Goal: Task Accomplishment & Management: Use online tool/utility

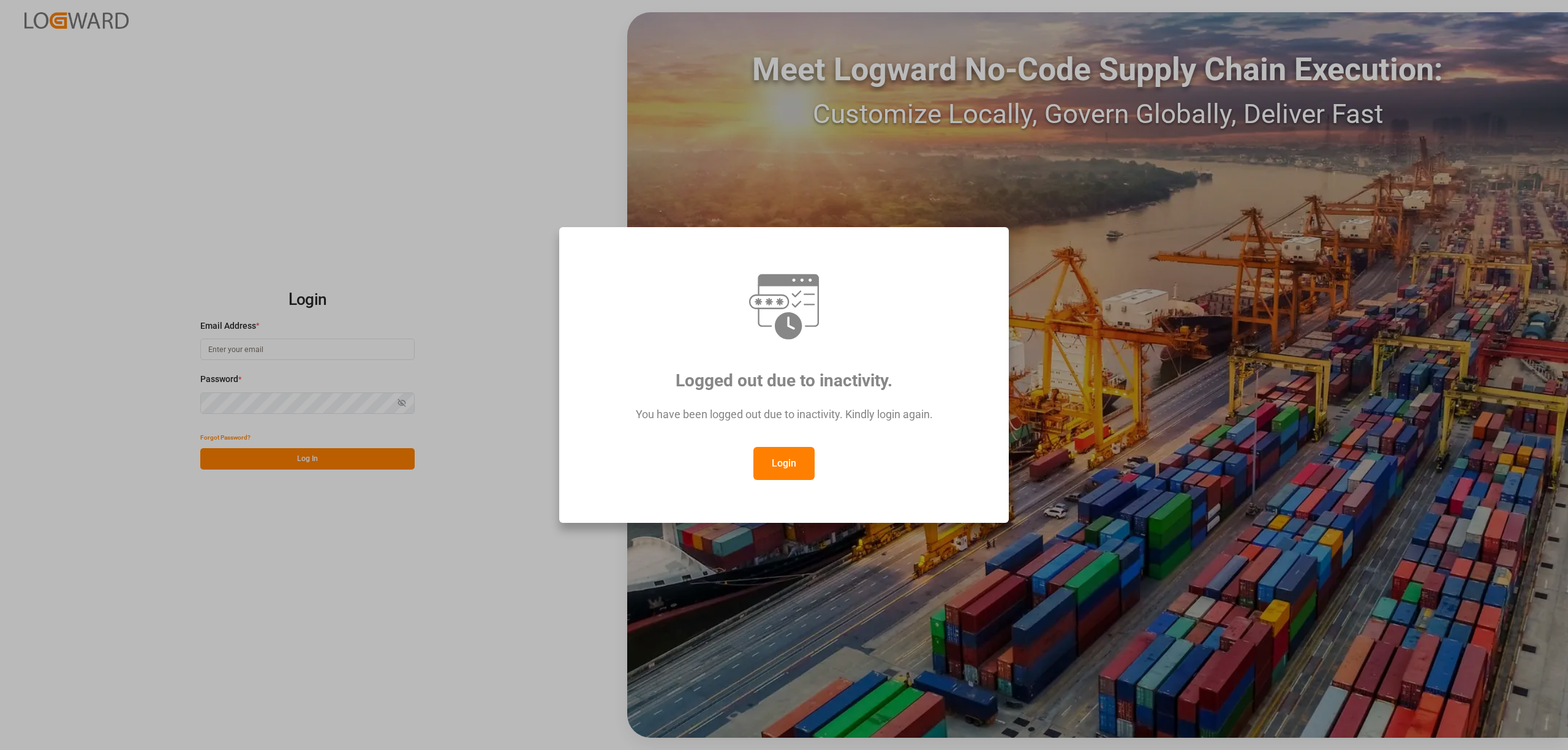
click at [802, 469] on button "Login" at bounding box center [784, 464] width 61 height 33
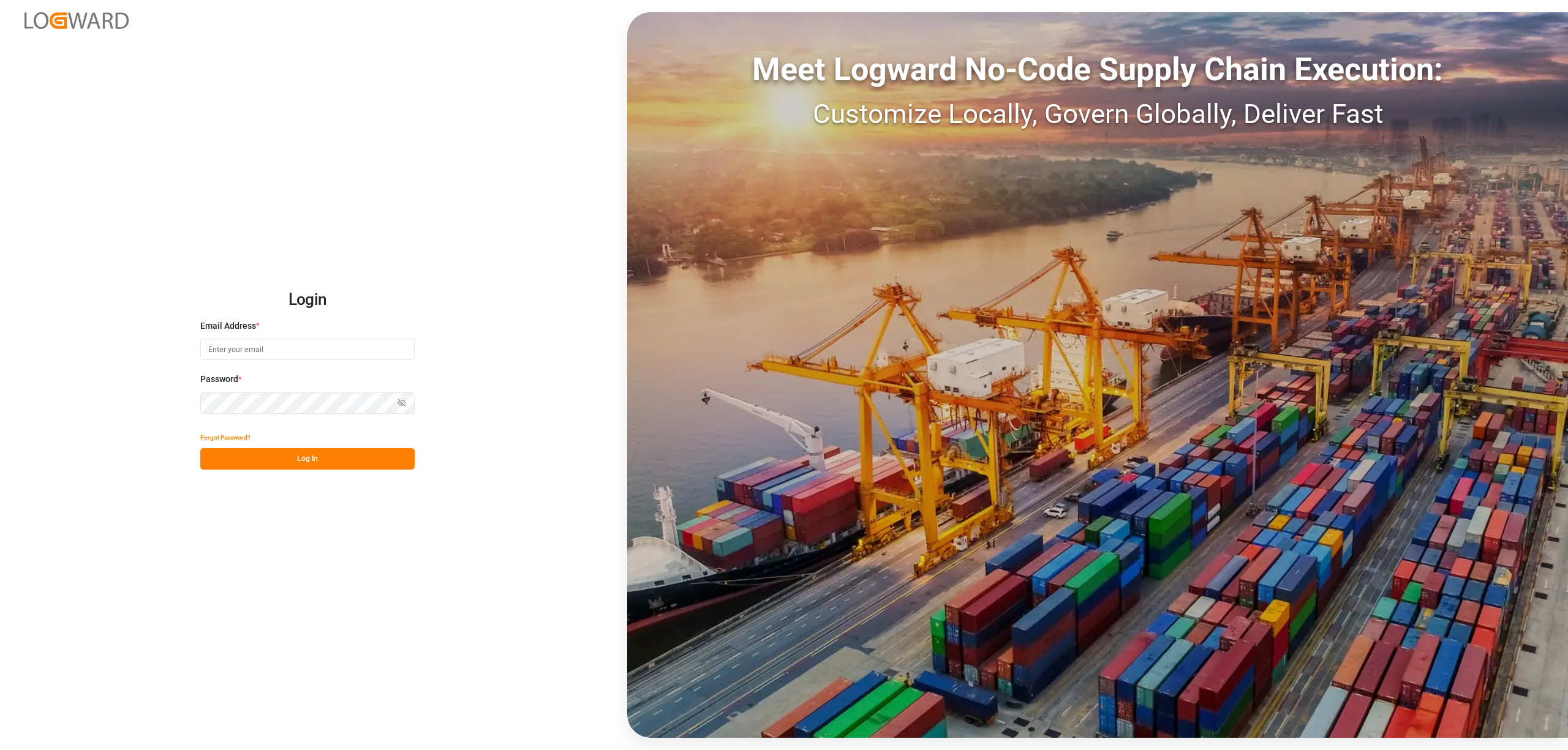
click at [234, 353] on input at bounding box center [307, 349] width 214 height 22
type input "[PERSON_NAME][EMAIL_ADDRESS][PERSON_NAME][DOMAIN_NAME]"
click at [263, 464] on button "Log In" at bounding box center [307, 458] width 214 height 22
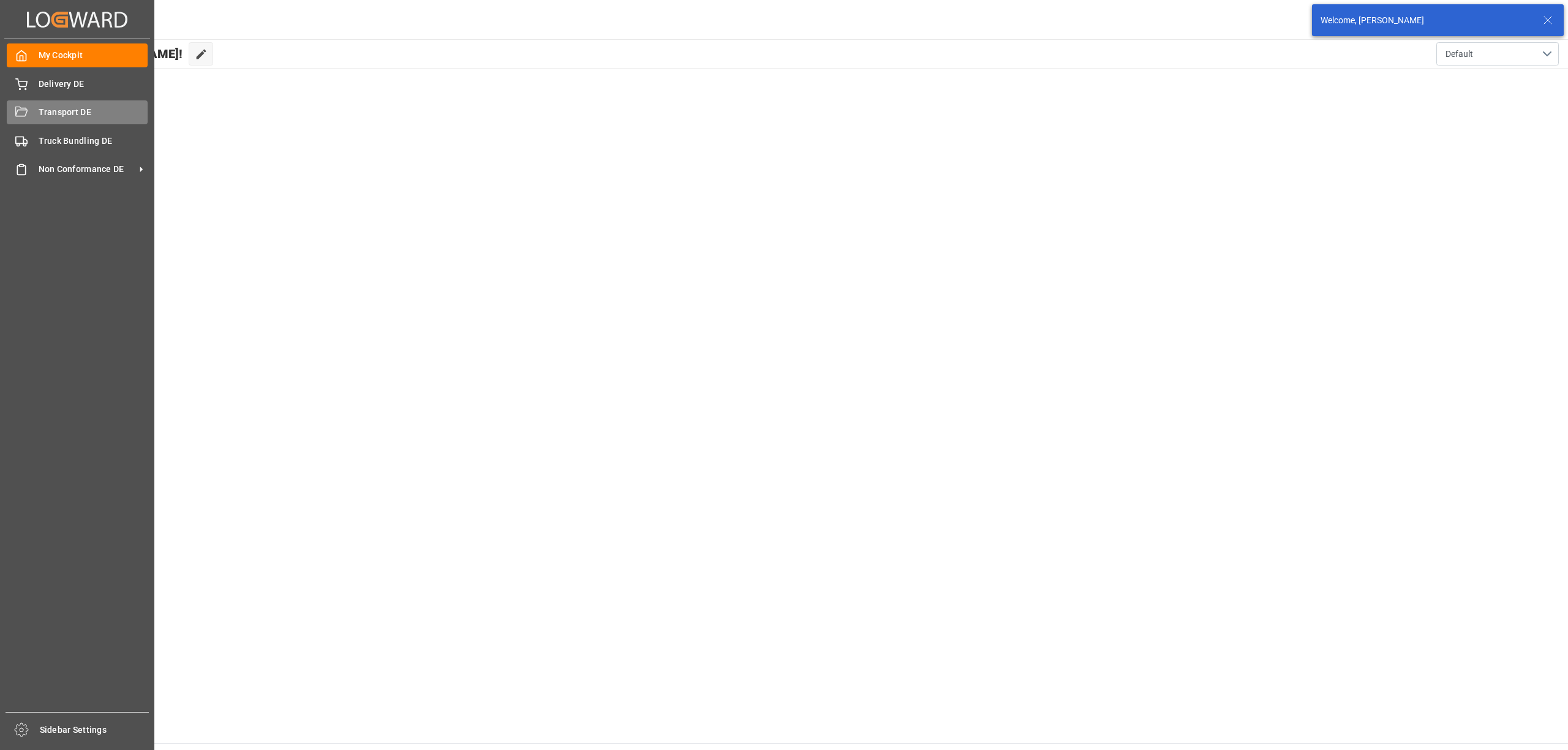
click at [35, 108] on div "Transport DE Transport DE" at bounding box center [77, 113] width 141 height 24
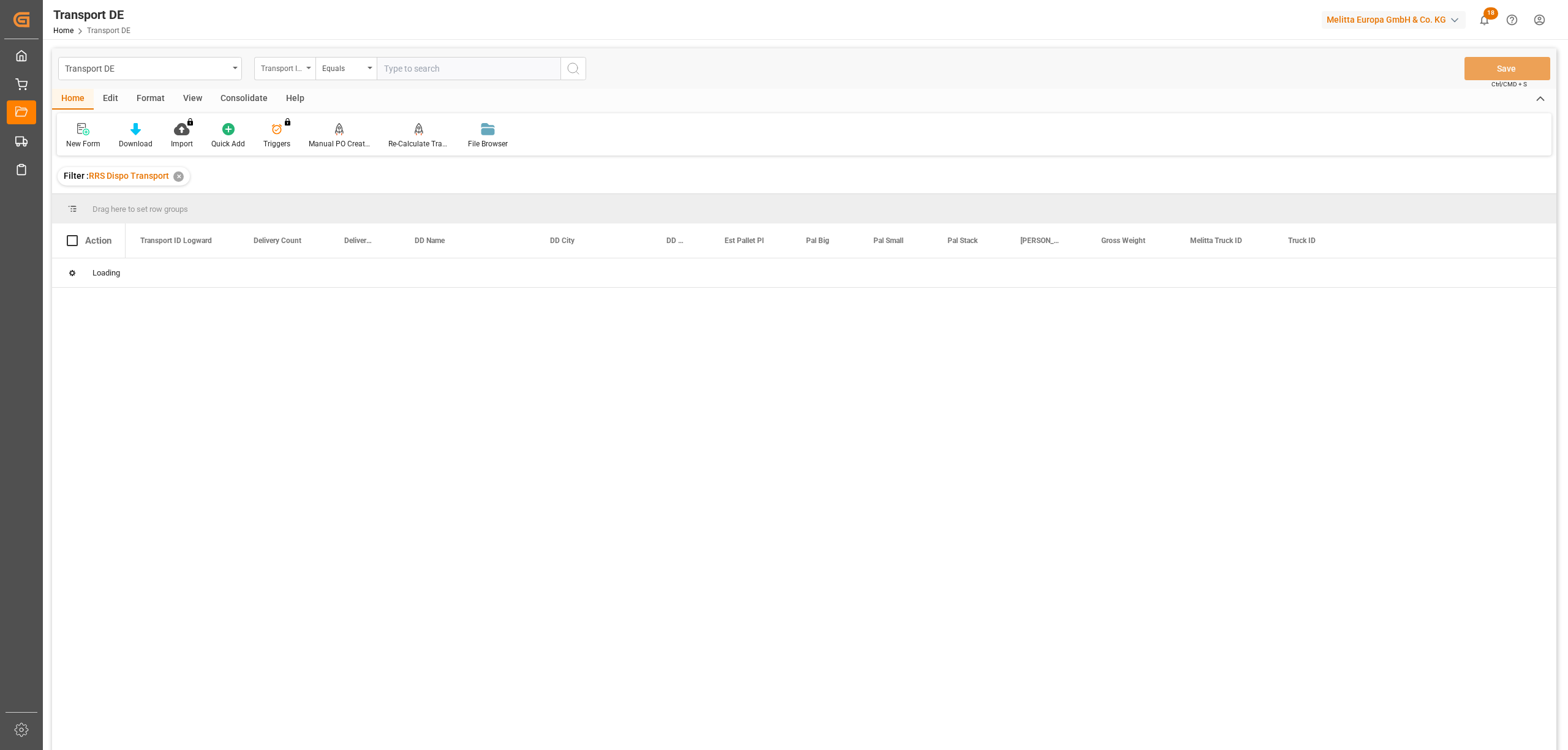
click at [275, 69] on div "Transport ID Logward" at bounding box center [281, 67] width 41 height 14
type input "route"
click at [299, 131] on div "Route" at bounding box center [346, 125] width 182 height 26
click at [340, 67] on div "Equals" at bounding box center [343, 67] width 41 height 14
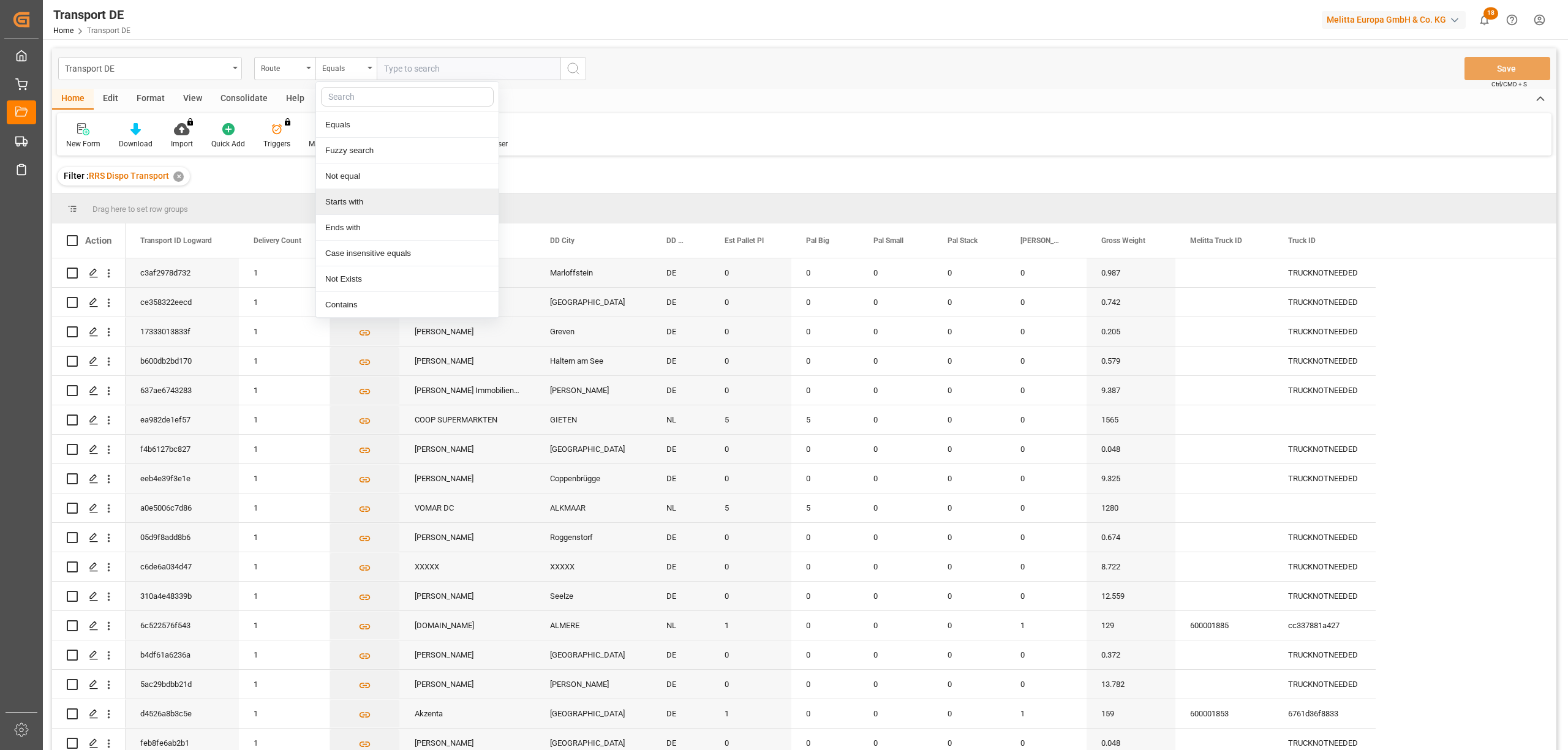
click at [376, 206] on div "Starts with" at bounding box center [408, 202] width 182 height 26
type input "FR"
click at [576, 67] on icon "search button" at bounding box center [573, 68] width 15 height 15
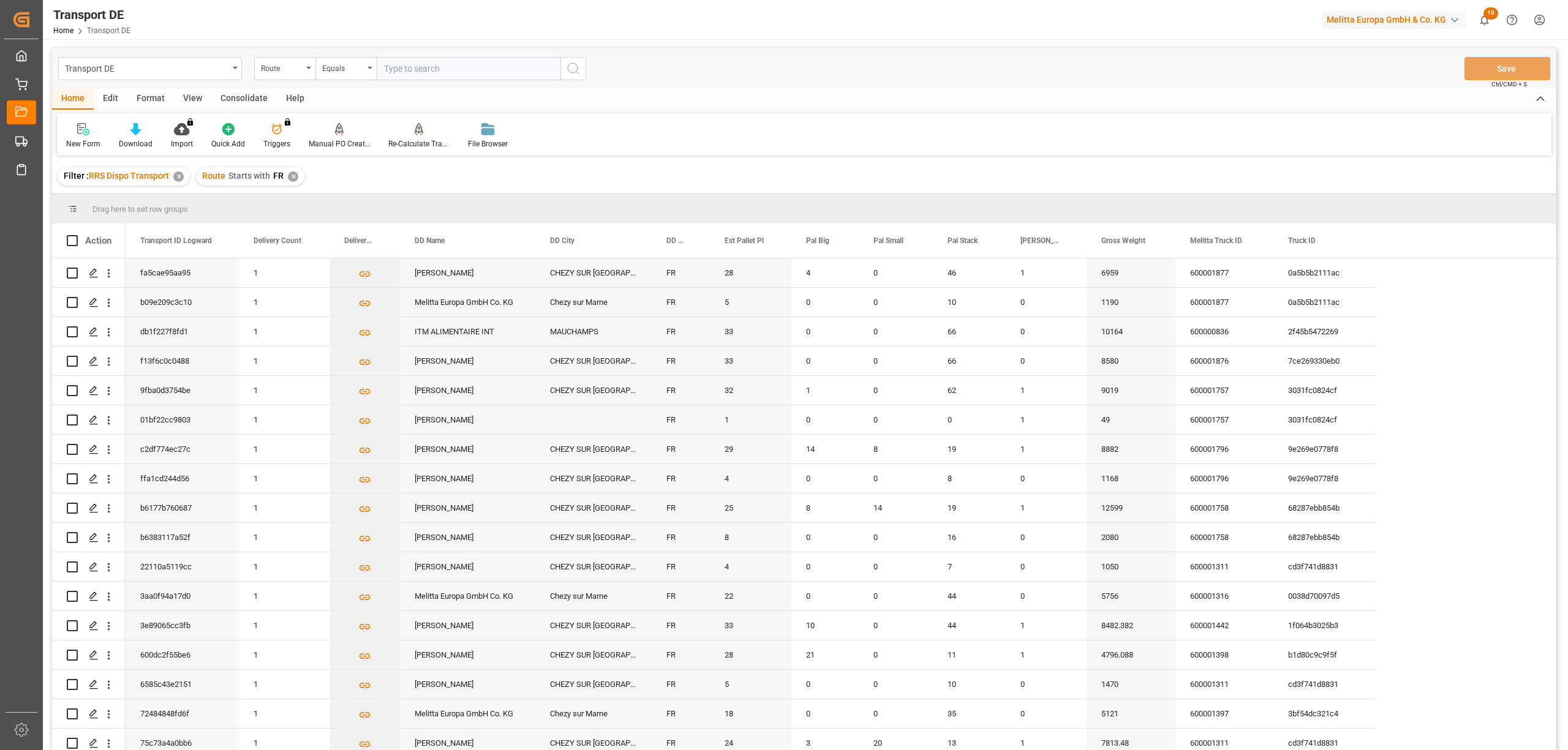
click at [241, 98] on div "Consolidate" at bounding box center [244, 99] width 65 height 21
click at [99, 136] on div "Consolidation List" at bounding box center [95, 135] width 78 height 27
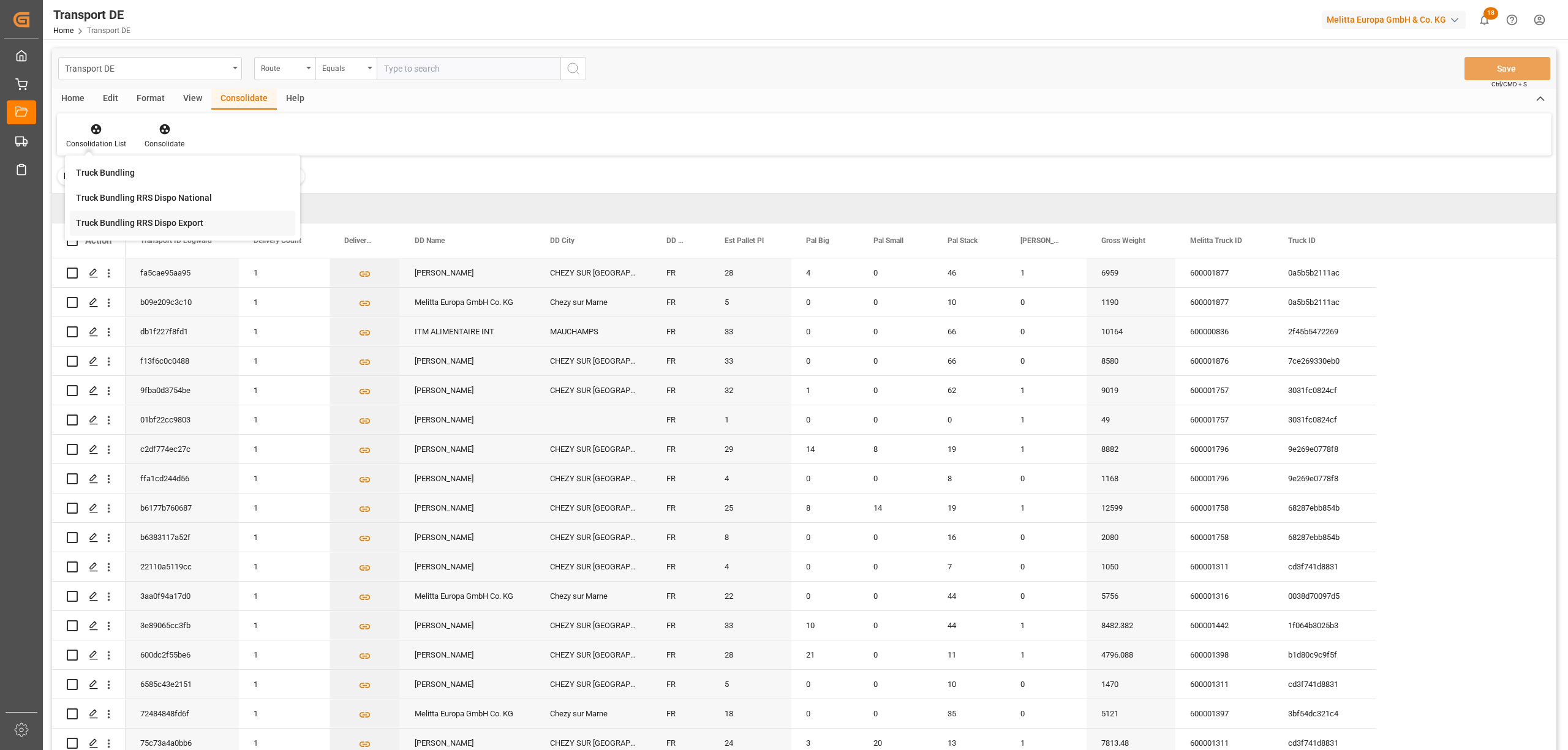
click at [120, 225] on div "Truck Bundling RRS Dispo Export" at bounding box center [139, 223] width 127 height 13
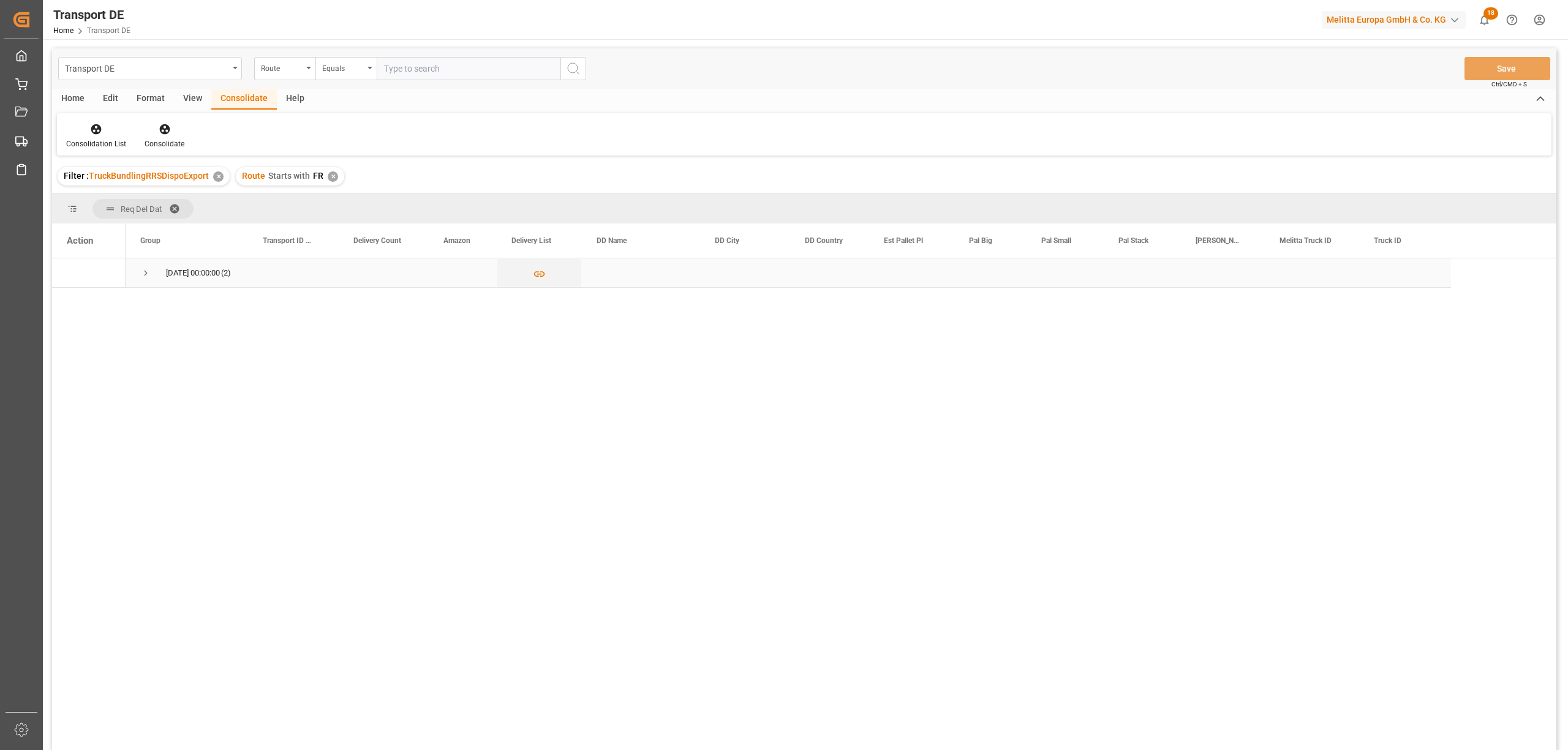
click at [146, 274] on span "Press SPACE to select this row." at bounding box center [145, 273] width 11 height 11
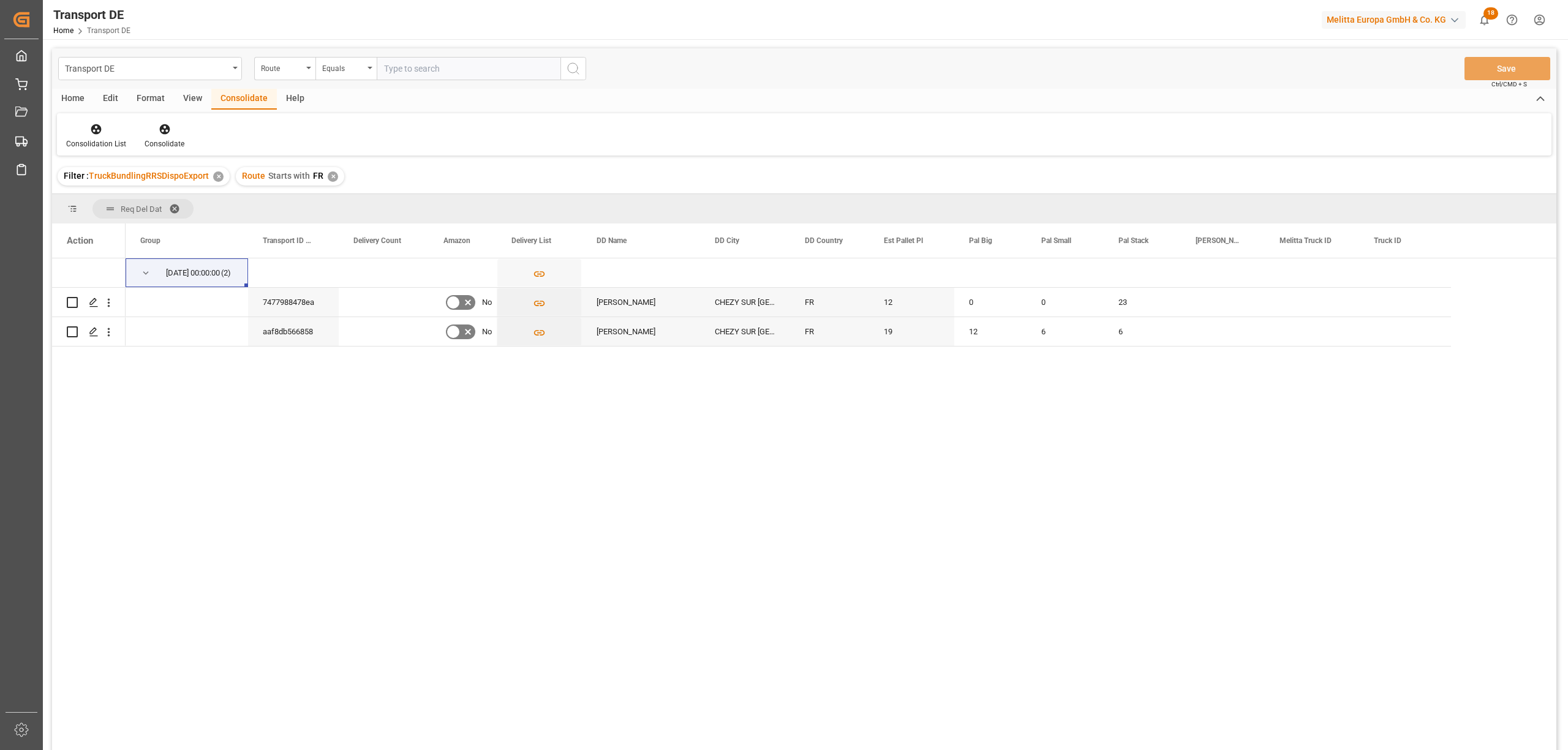
drag, startPoint x: 696, startPoint y: 568, endPoint x: 716, endPoint y: 587, distance: 27.6
click at [696, 568] on div "[DATE] 00:00:00 (2) 7477988478ea No MELITTA FRANCE CHEZY SUR MARNE FR 12 0 0 23…" at bounding box center [841, 508] width 1431 height 500
click at [328, 177] on div "✕" at bounding box center [333, 176] width 10 height 10
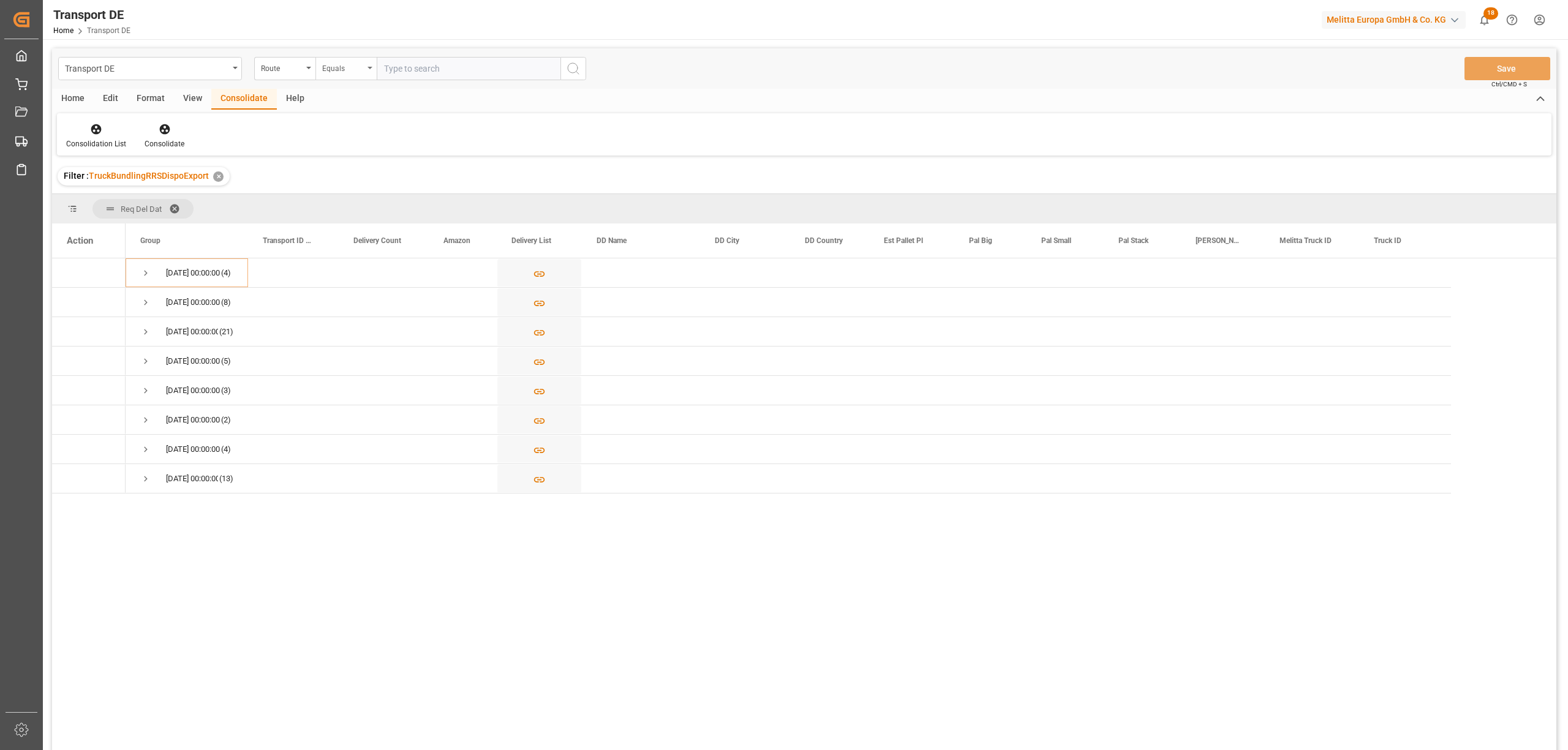
click at [351, 71] on div "Equals" at bounding box center [343, 67] width 41 height 14
drag, startPoint x: 356, startPoint y: 206, endPoint x: 416, endPoint y: 228, distance: 63.9
click at [358, 206] on div "Starts with" at bounding box center [408, 202] width 182 height 26
type input "SE"
drag, startPoint x: 565, startPoint y: 63, endPoint x: 582, endPoint y: 77, distance: 22.0
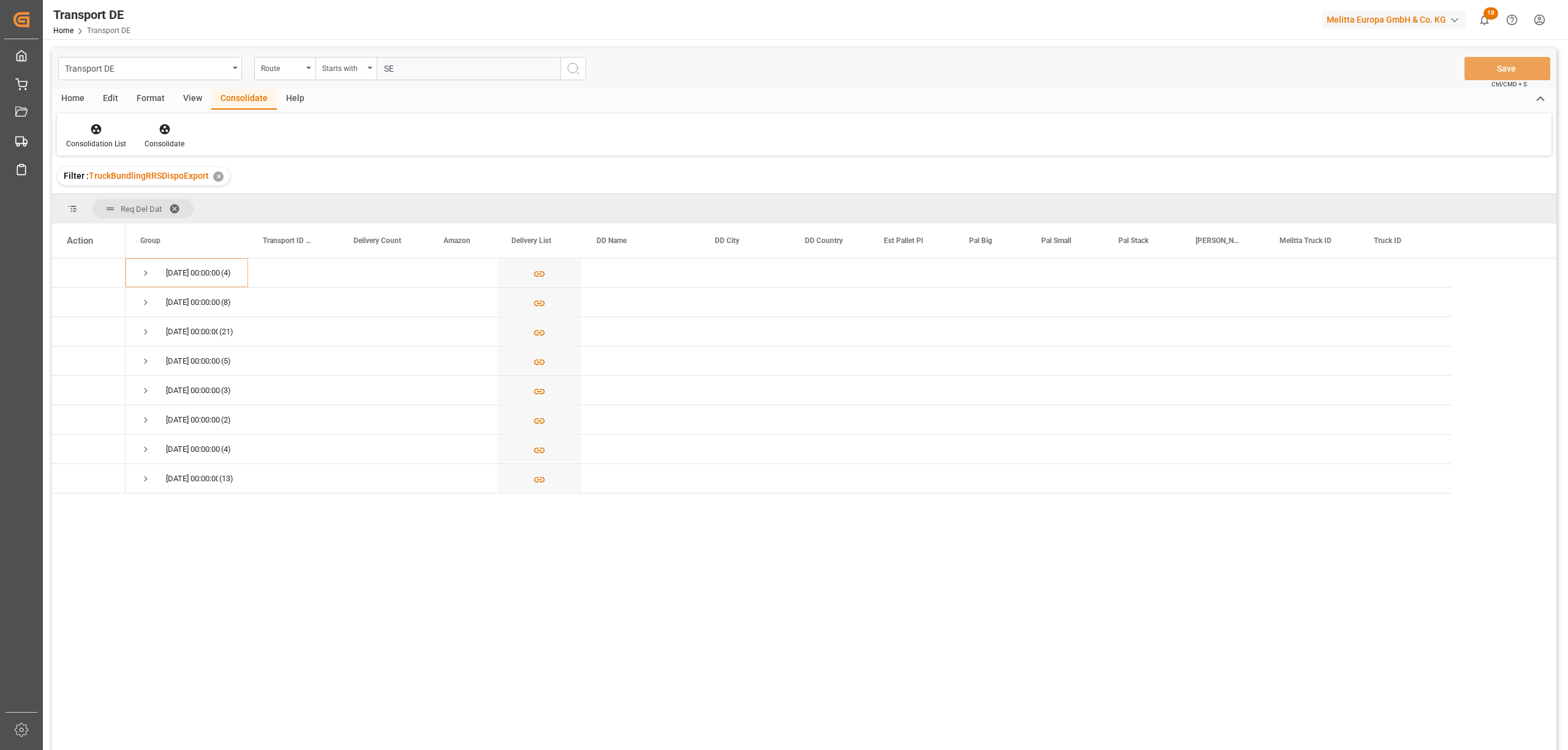
click at [576, 71] on button "search button" at bounding box center [574, 68] width 26 height 23
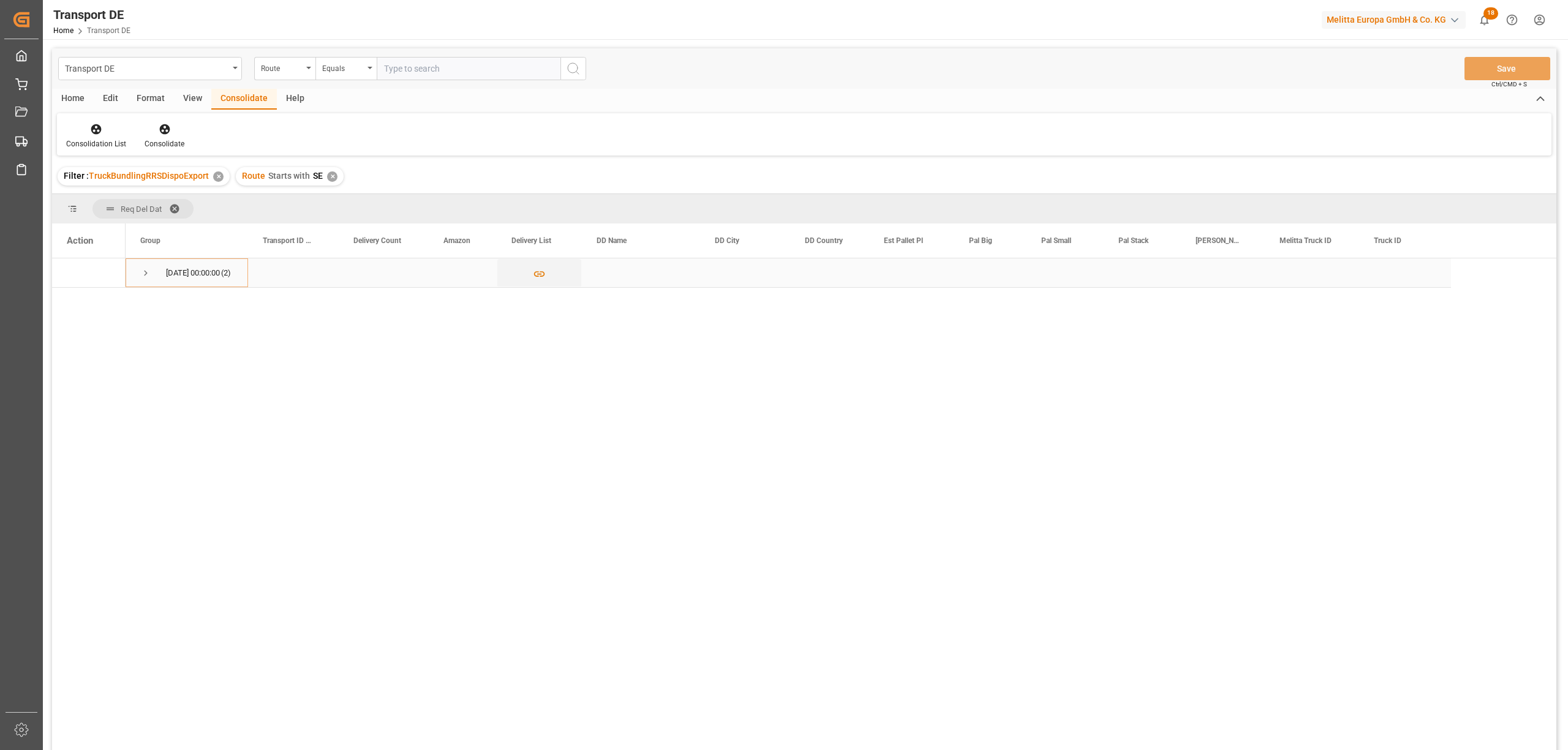
click at [144, 268] on span "Press SPACE to select this row." at bounding box center [145, 273] width 11 height 11
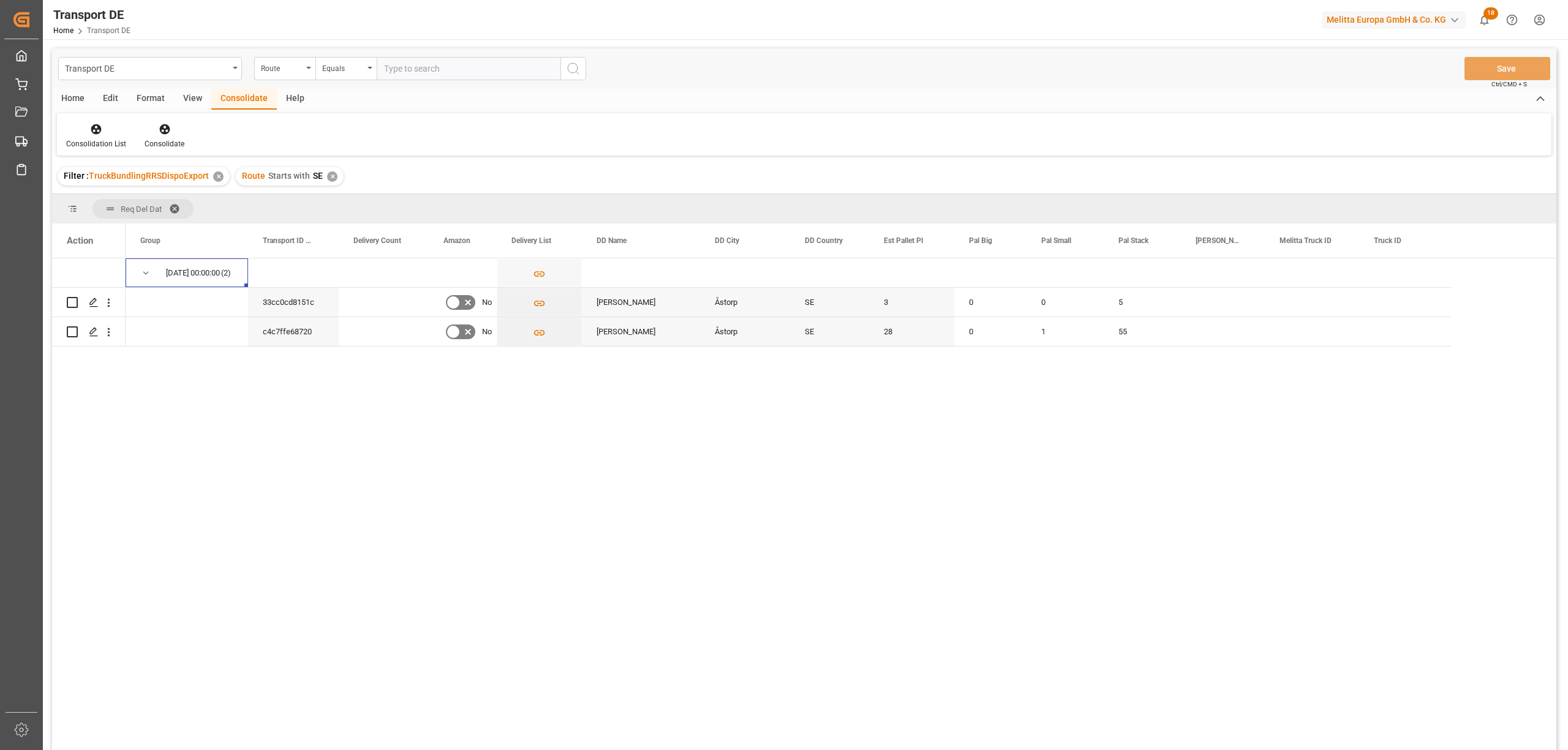
click at [329, 173] on div "✕" at bounding box center [332, 176] width 10 height 10
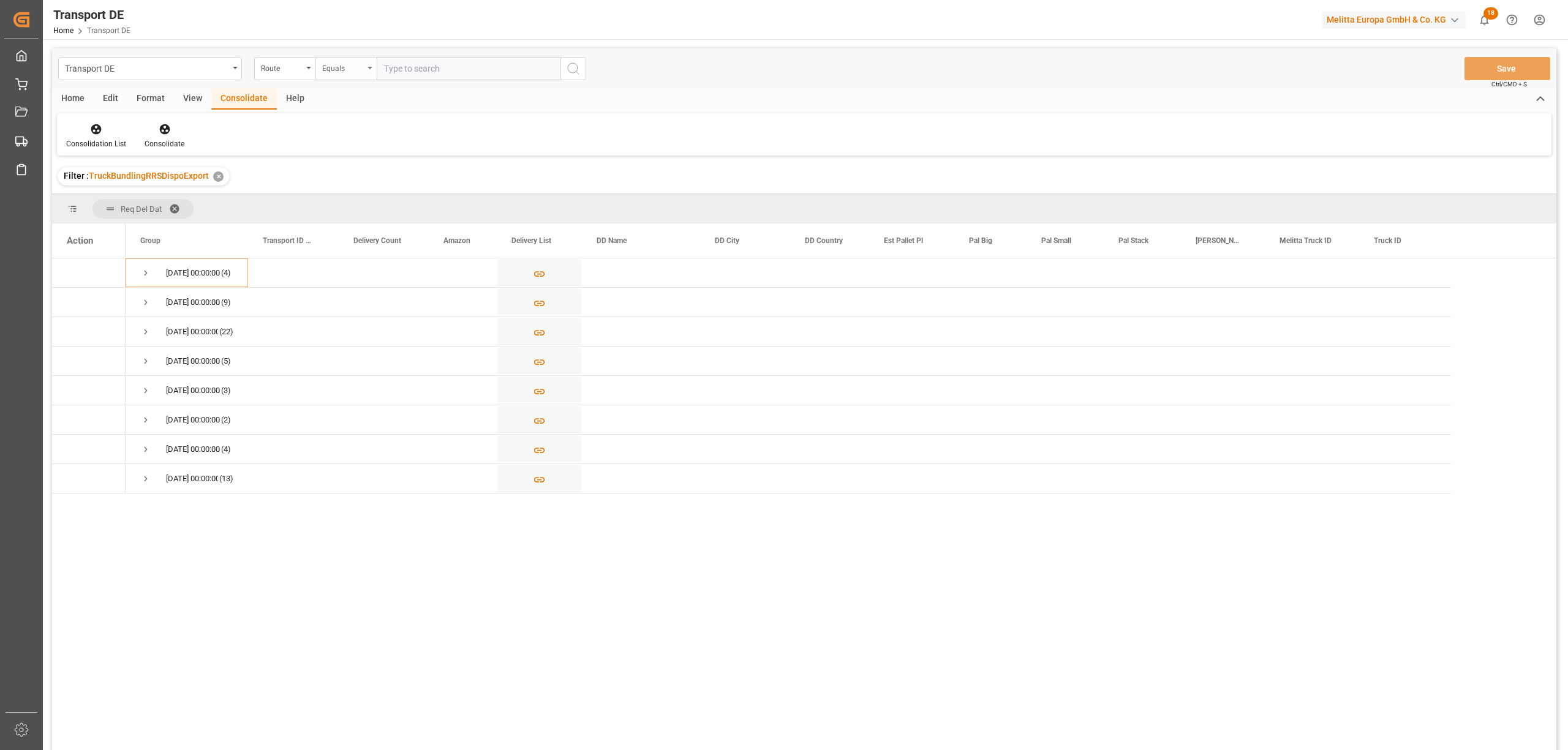
click at [327, 71] on div "Equals" at bounding box center [343, 67] width 41 height 14
click at [347, 206] on div "Starts with" at bounding box center [408, 202] width 182 height 26
type input "FR"
click at [572, 69] on icon "search button" at bounding box center [573, 68] width 15 height 15
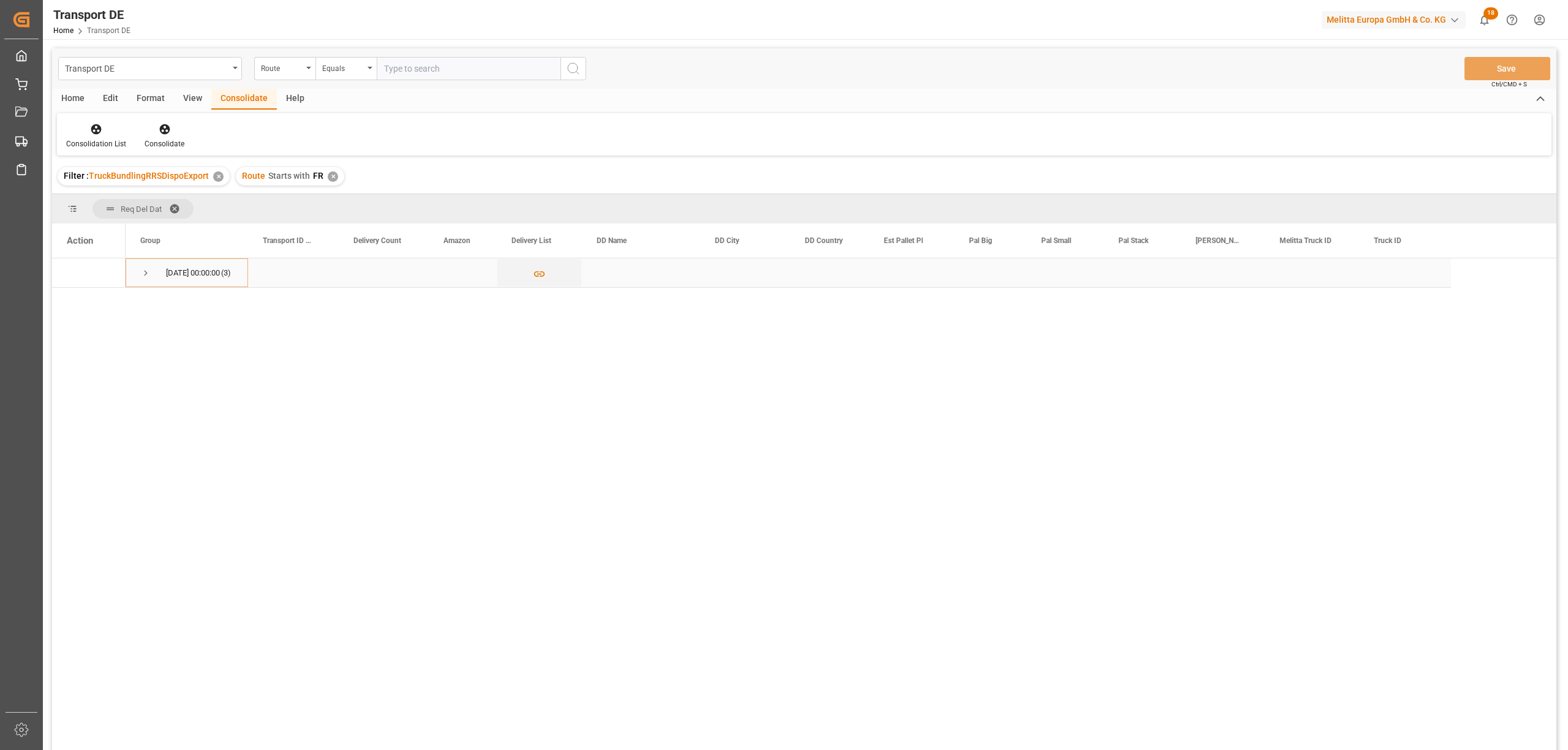
click at [148, 272] on span "Press SPACE to select this row." at bounding box center [145, 273] width 11 height 11
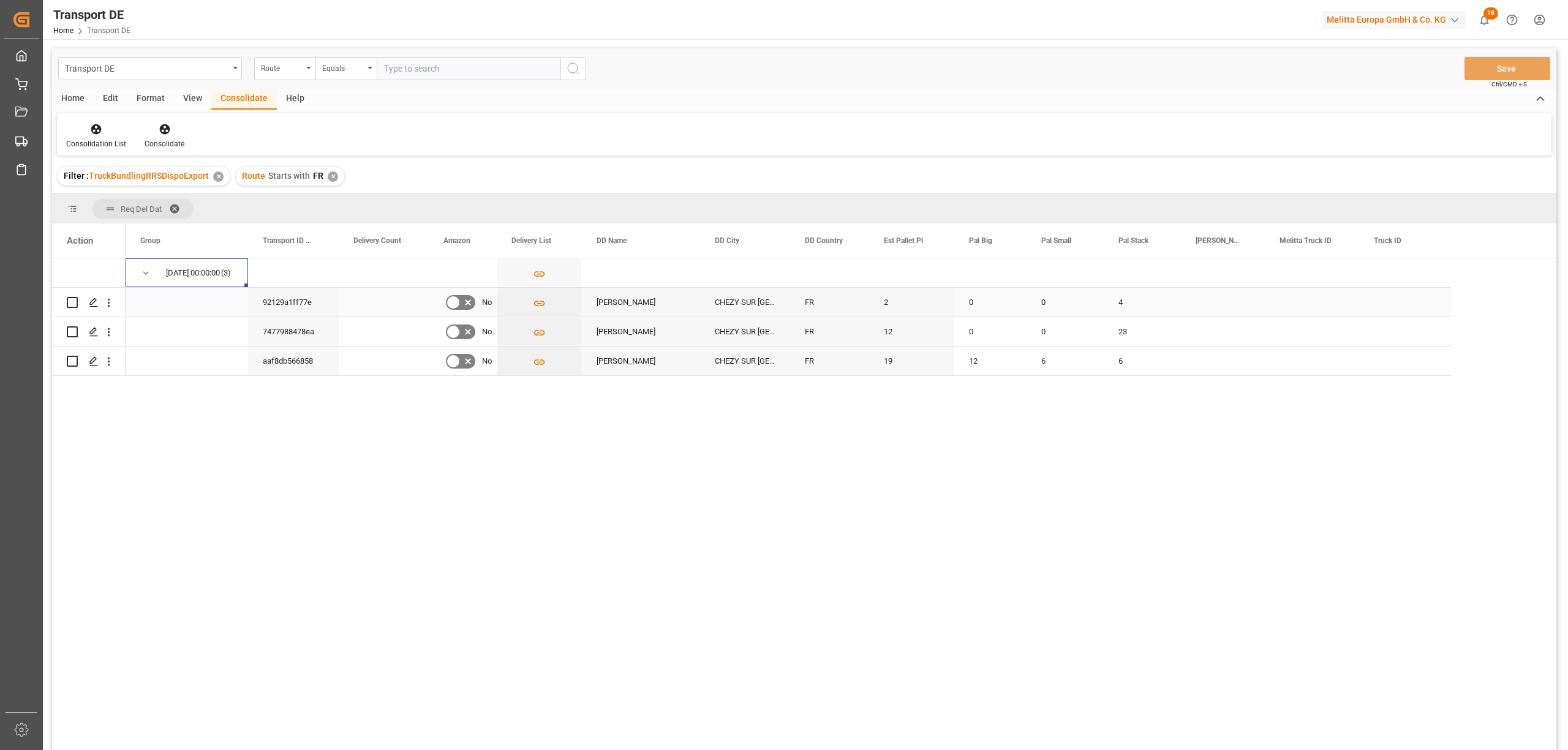
click at [70, 303] on input "Press Space to toggle row selection (unchecked)" at bounding box center [72, 302] width 11 height 11
checkbox input "true"
click at [70, 329] on input "Press Space to toggle row selection (unchecked)" at bounding box center [72, 332] width 11 height 11
checkbox input "true"
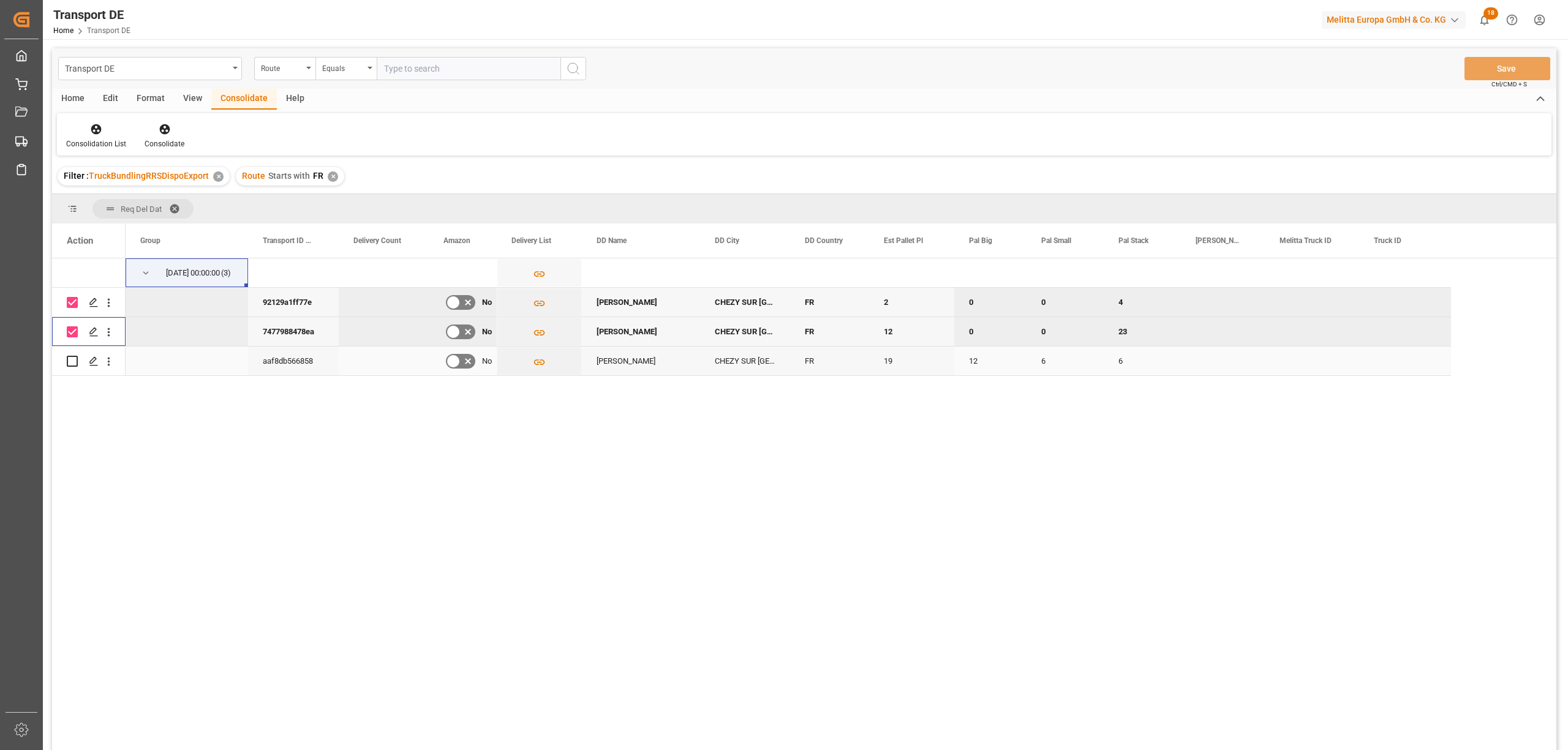
click at [75, 357] on input "Press Space to toggle row selection (unchecked)" at bounding box center [72, 361] width 11 height 11
checkbox input "true"
click at [168, 135] on icon at bounding box center [164, 129] width 12 height 12
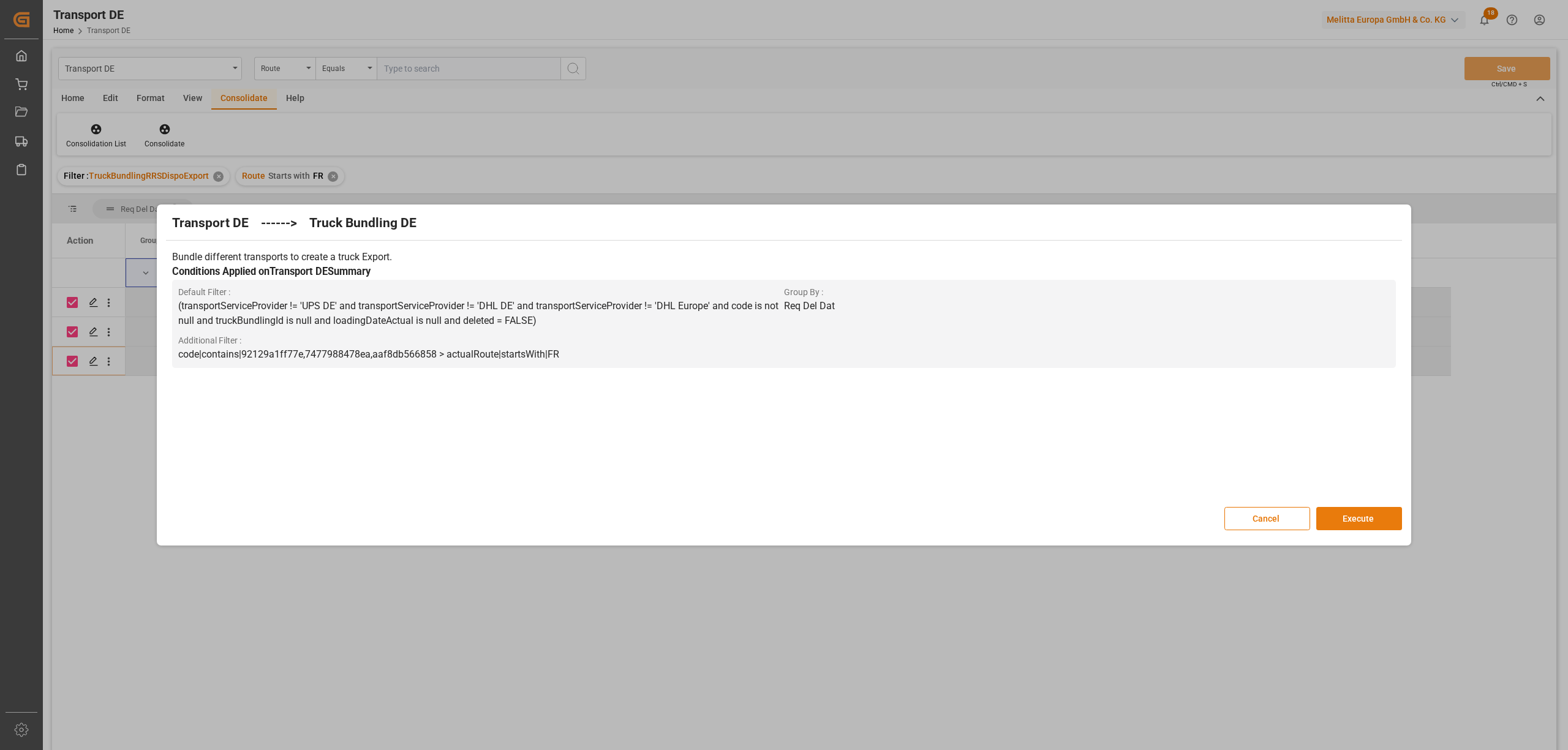
drag, startPoint x: 1378, startPoint y: 518, endPoint x: 1104, endPoint y: 576, distance: 280.1
click at [1374, 518] on button "Execute" at bounding box center [1360, 519] width 86 height 23
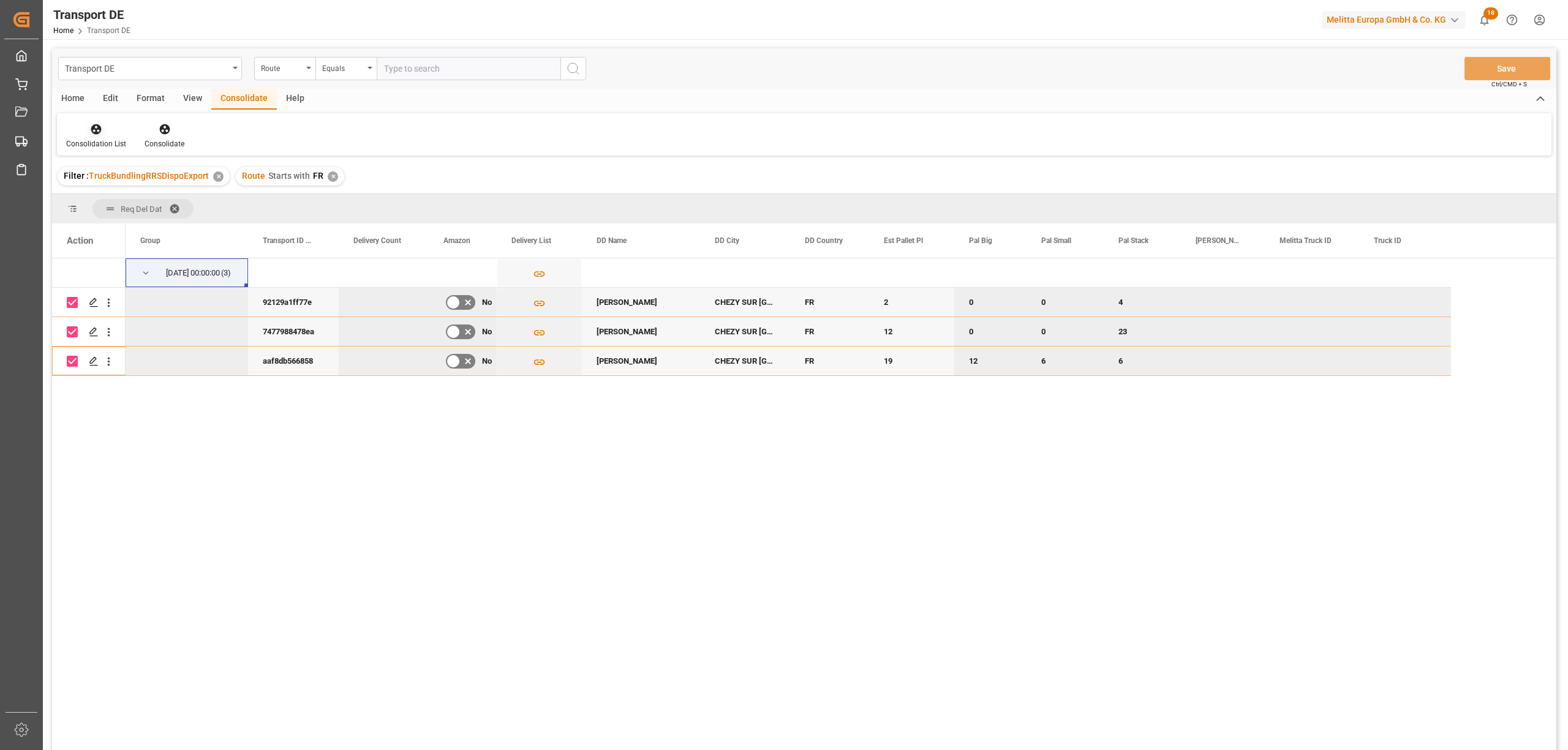
click at [84, 130] on div at bounding box center [96, 128] width 60 height 13
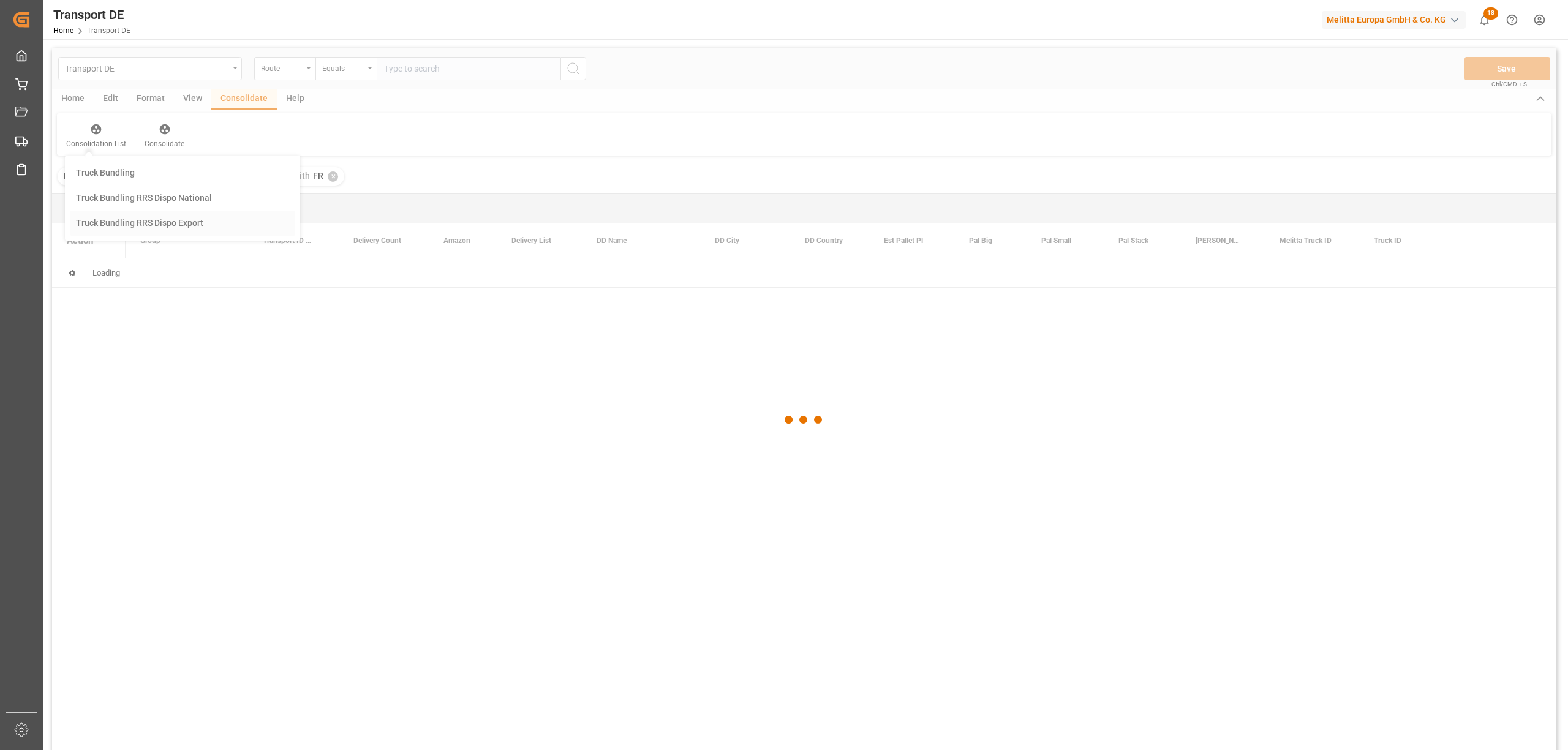
click at [135, 222] on div "Transport DE Route Equals Save Ctrl/CMD + S Home Edit Format View Consolidate H…" at bounding box center [804, 415] width 1504 height 735
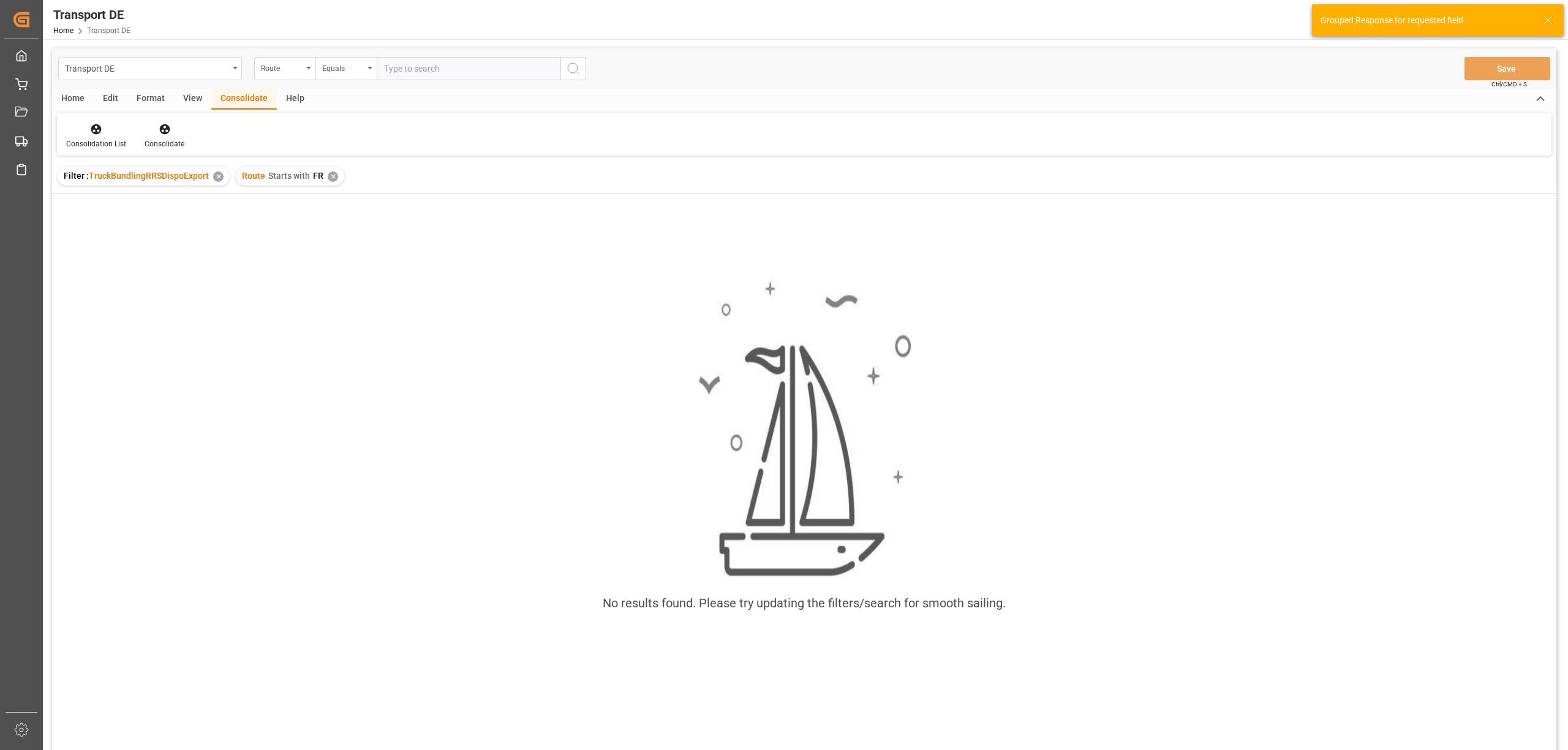
click at [328, 176] on div "✕" at bounding box center [333, 176] width 10 height 10
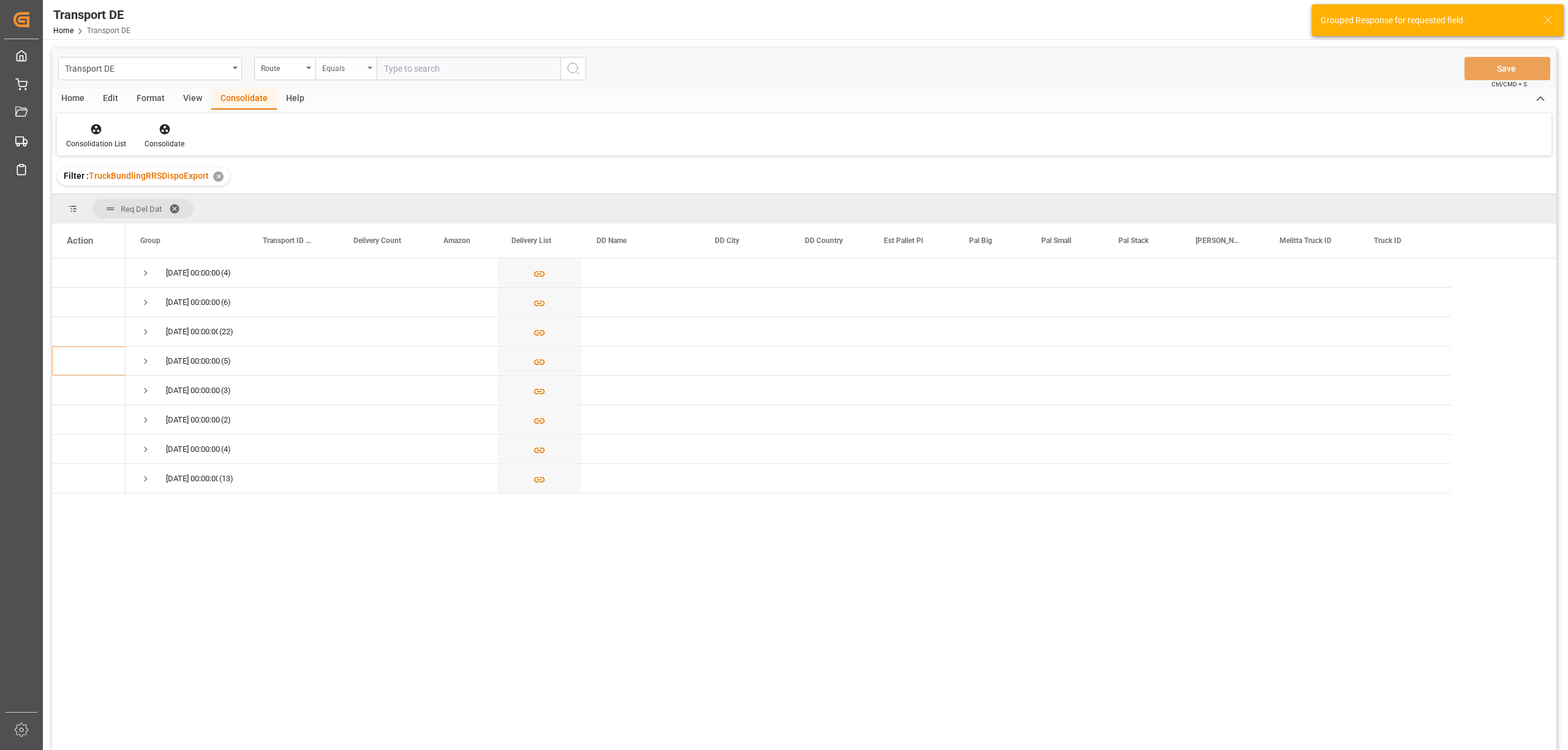
click at [337, 69] on div "Equals" at bounding box center [343, 67] width 41 height 14
drag, startPoint x: 358, startPoint y: 199, endPoint x: 520, endPoint y: 218, distance: 163.1
click at [359, 197] on div "Starts with" at bounding box center [408, 202] width 182 height 26
type input "SE"
click at [576, 65] on icon "search button" at bounding box center [573, 68] width 15 height 15
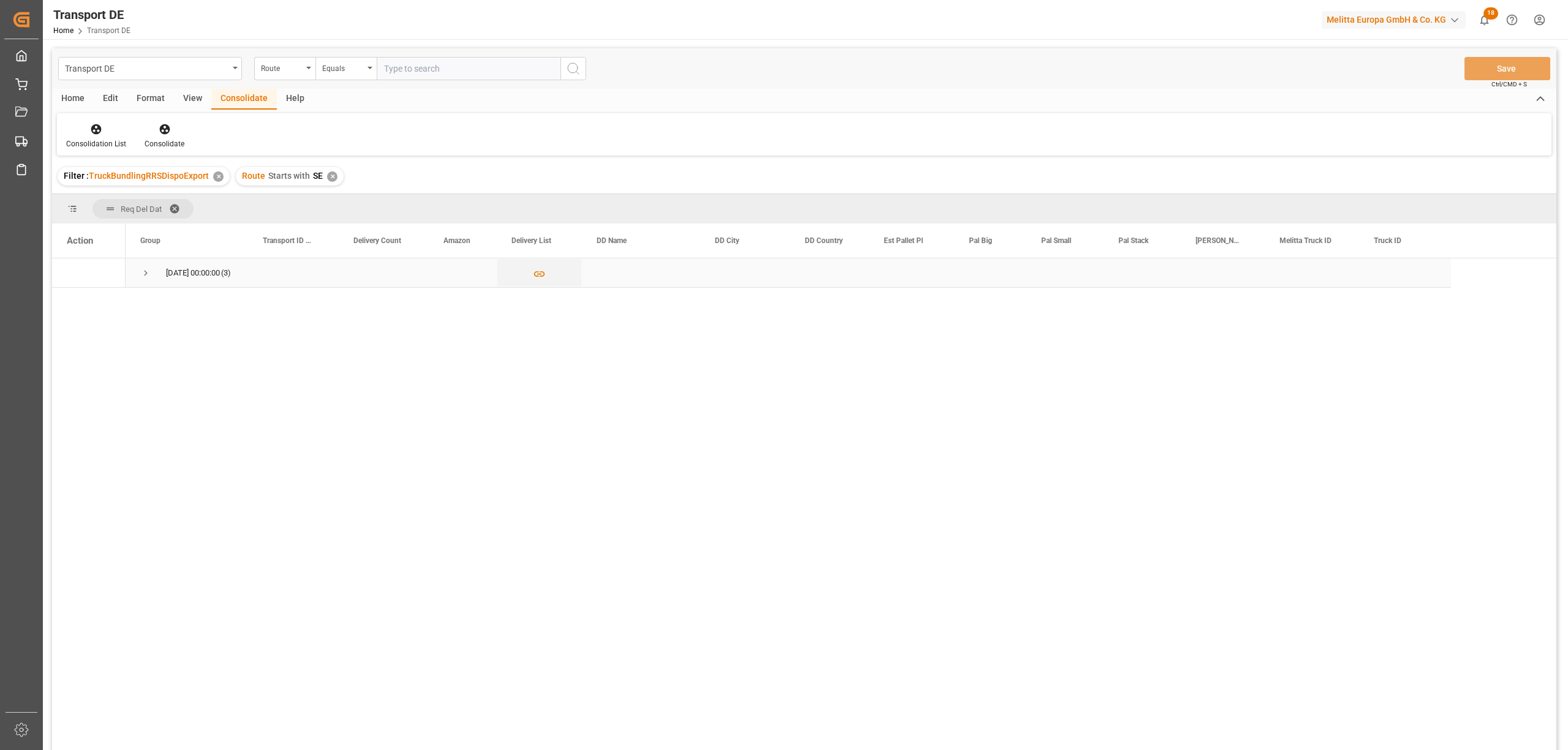
click at [143, 271] on span "Press SPACE to select this row." at bounding box center [145, 273] width 11 height 11
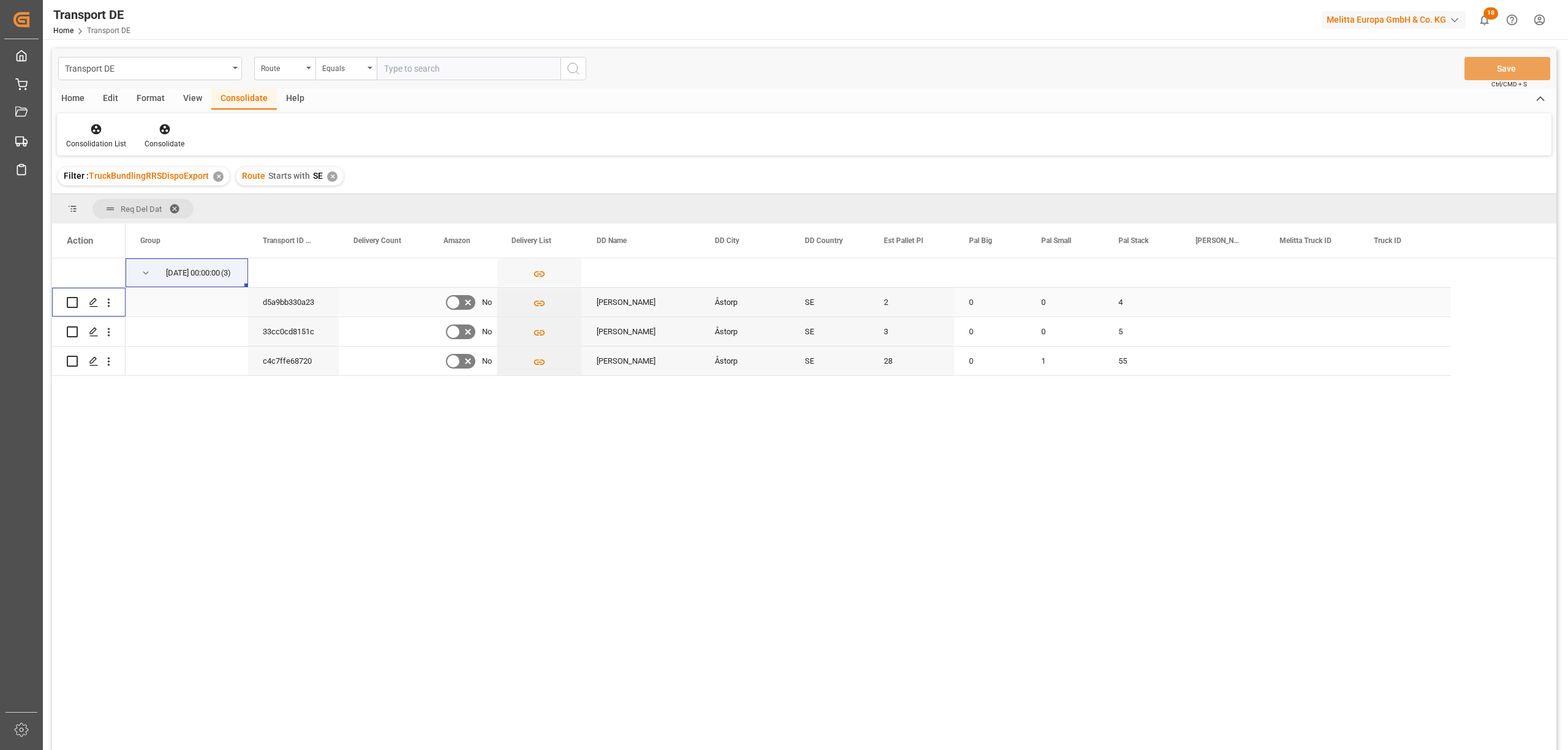
click at [72, 299] on input "Press Space to toggle row selection (unchecked)" at bounding box center [72, 302] width 11 height 11
checkbox input "true"
click at [71, 331] on input "Press Space to toggle row selection (unchecked)" at bounding box center [72, 332] width 11 height 11
checkbox input "true"
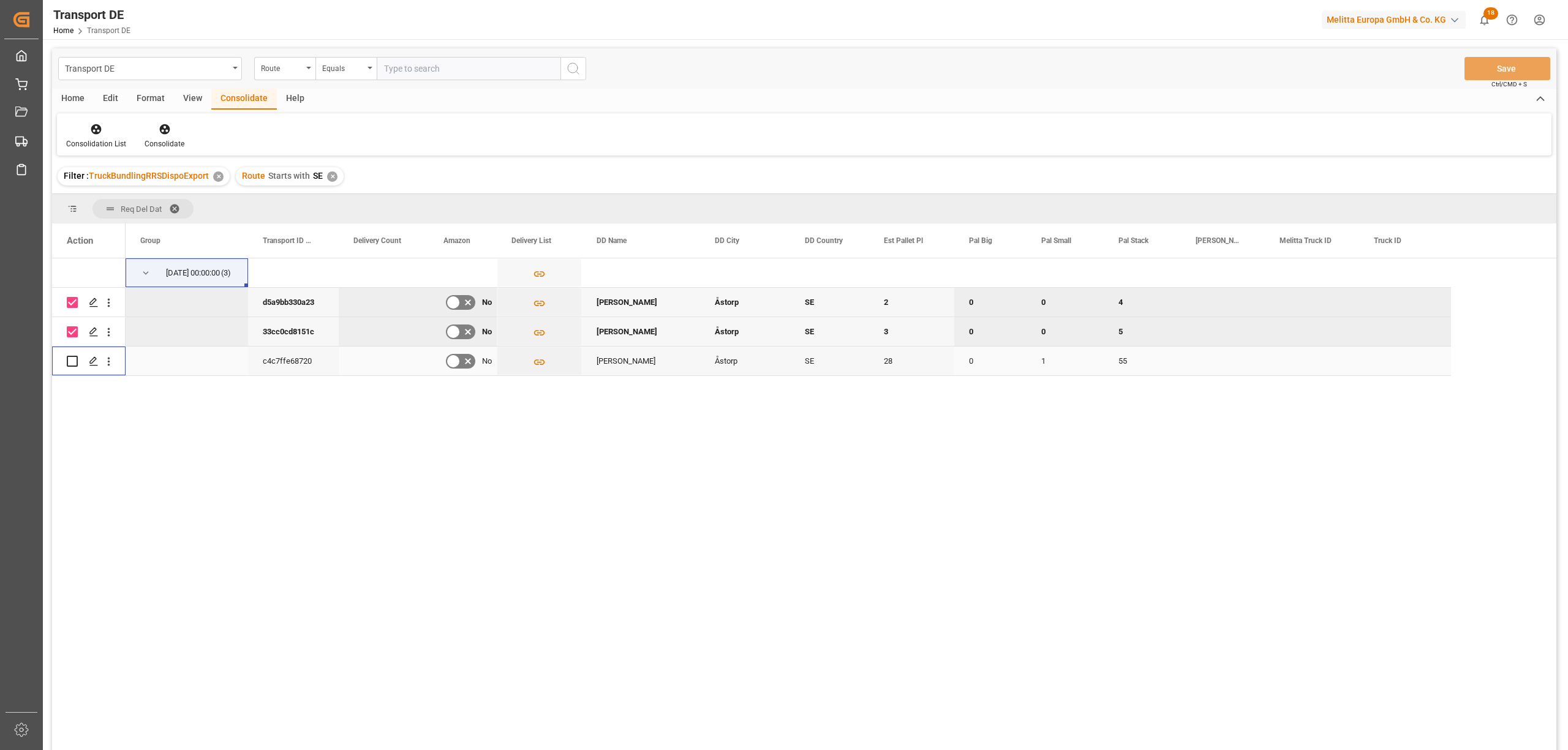
drag, startPoint x: 71, startPoint y: 359, endPoint x: 107, endPoint y: 273, distance: 93.2
click at [72, 356] on input "Press Space to toggle row selection (unchecked)" at bounding box center [72, 361] width 11 height 11
checkbox input "true"
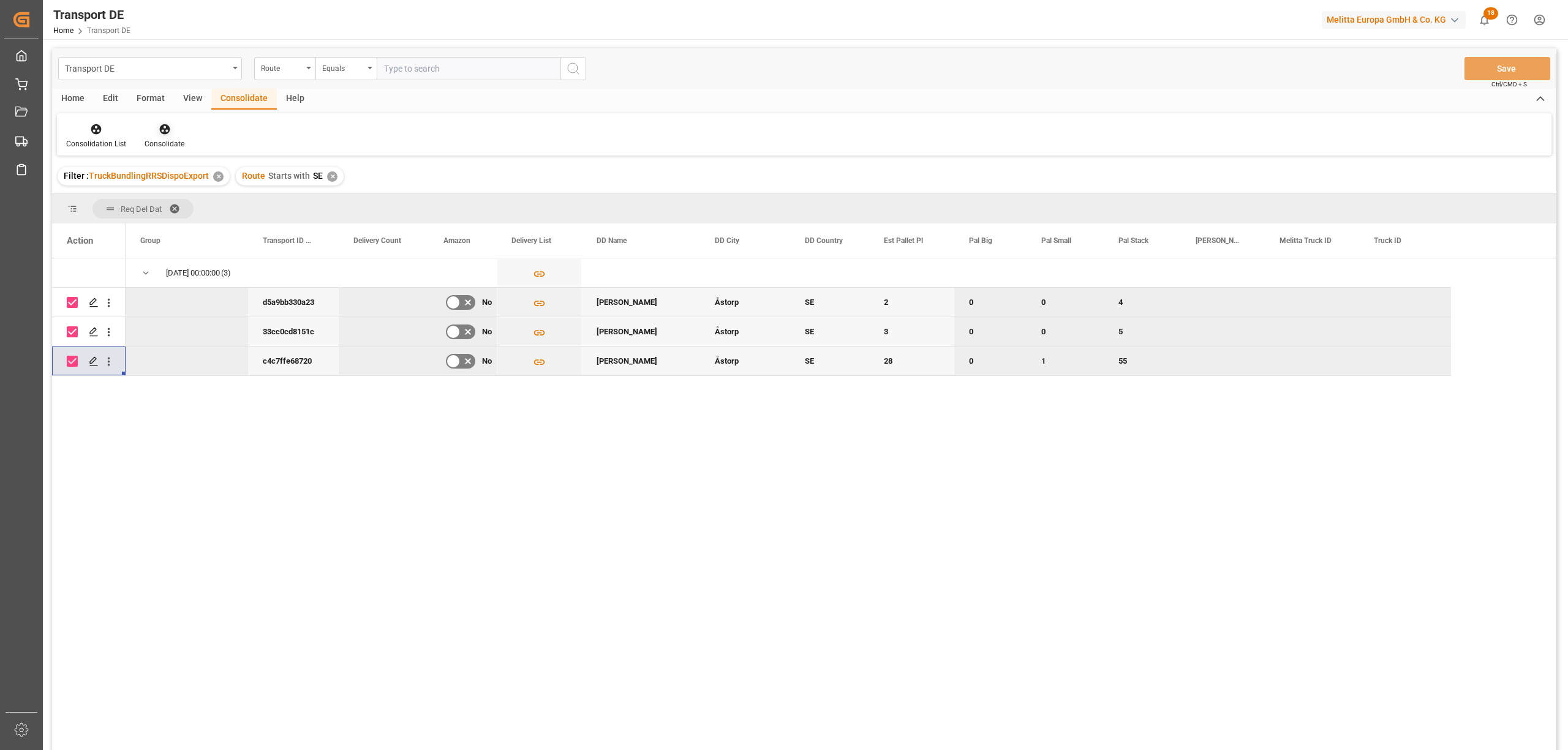
click at [164, 131] on icon at bounding box center [164, 129] width 12 height 12
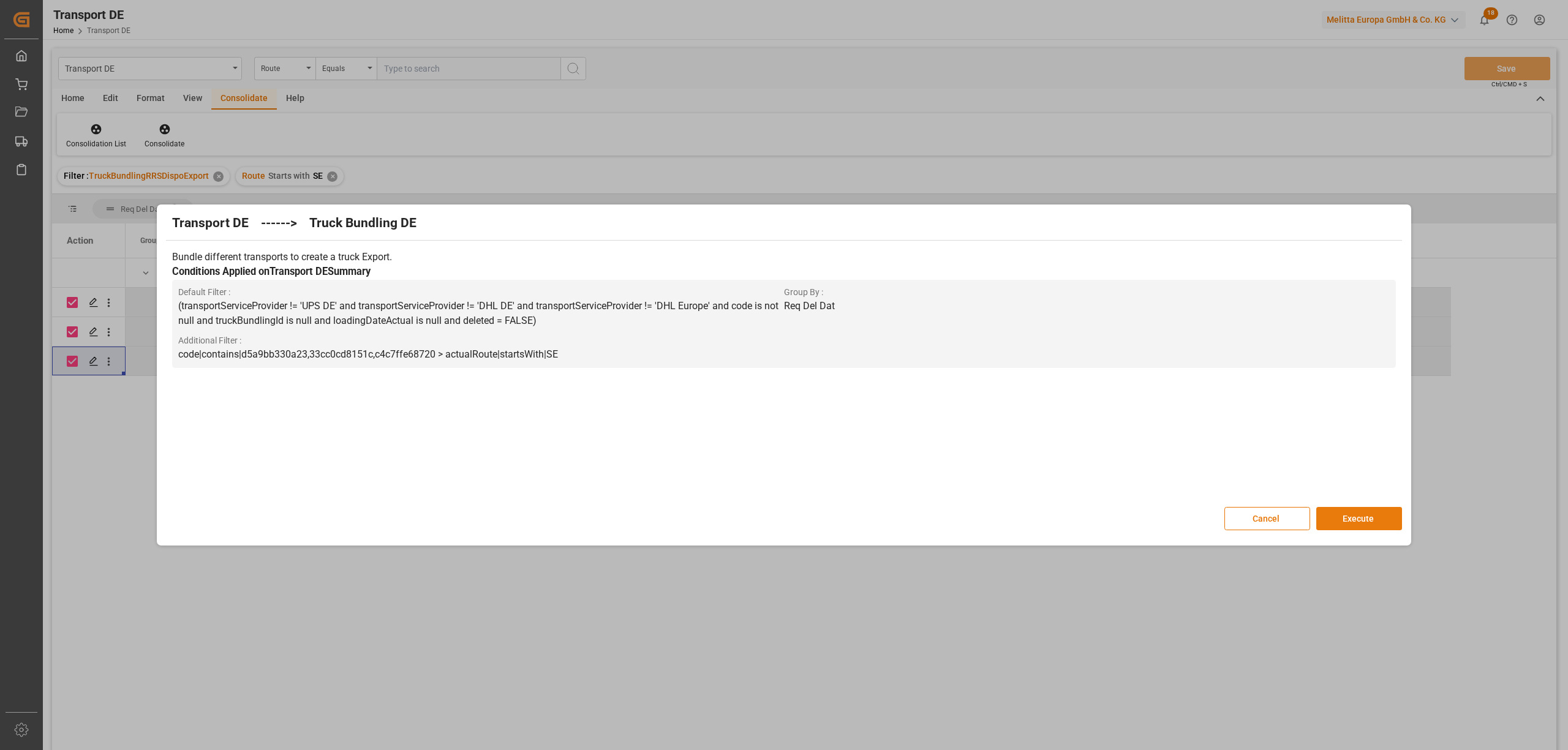
drag, startPoint x: 1368, startPoint y: 516, endPoint x: 1347, endPoint y: 520, distance: 21.4
click at [1368, 515] on button "Execute" at bounding box center [1360, 519] width 86 height 23
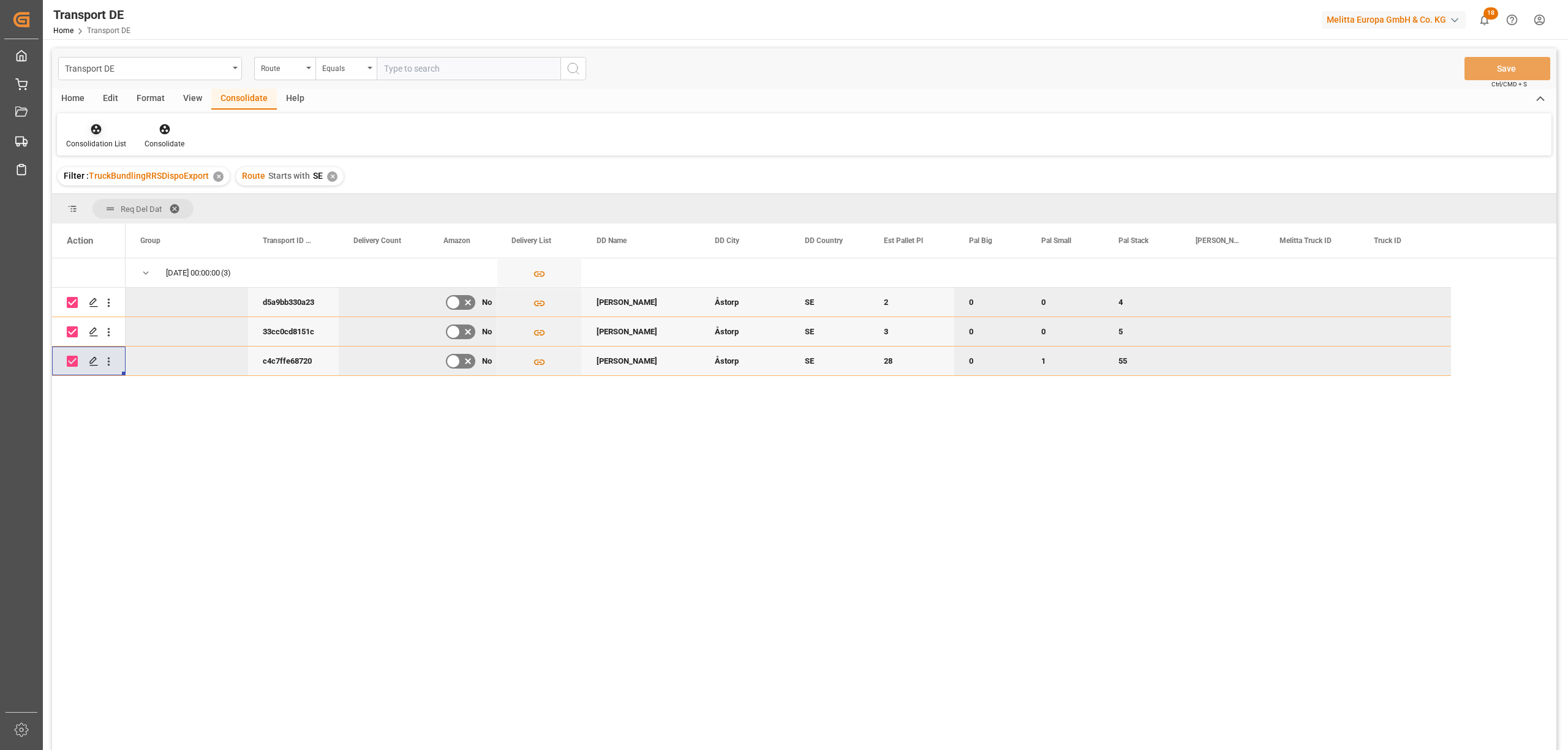
click at [101, 143] on div "Consolidation List" at bounding box center [96, 144] width 60 height 11
click at [138, 231] on div "Transport DE Route Equals Save Ctrl/CMD + S Home Edit Format View Consolidate H…" at bounding box center [804, 415] width 1504 height 735
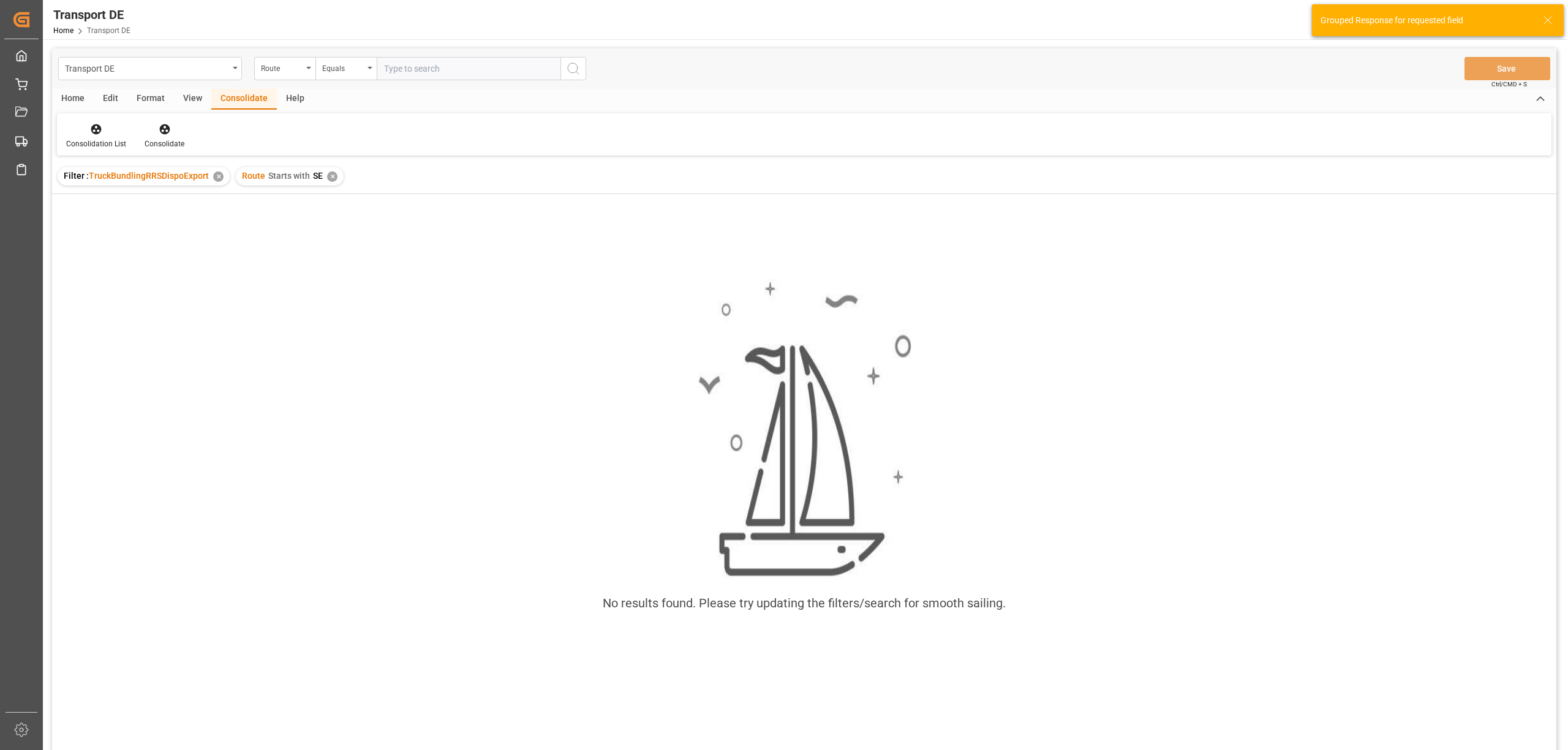
click at [331, 174] on div "✕" at bounding box center [332, 176] width 10 height 10
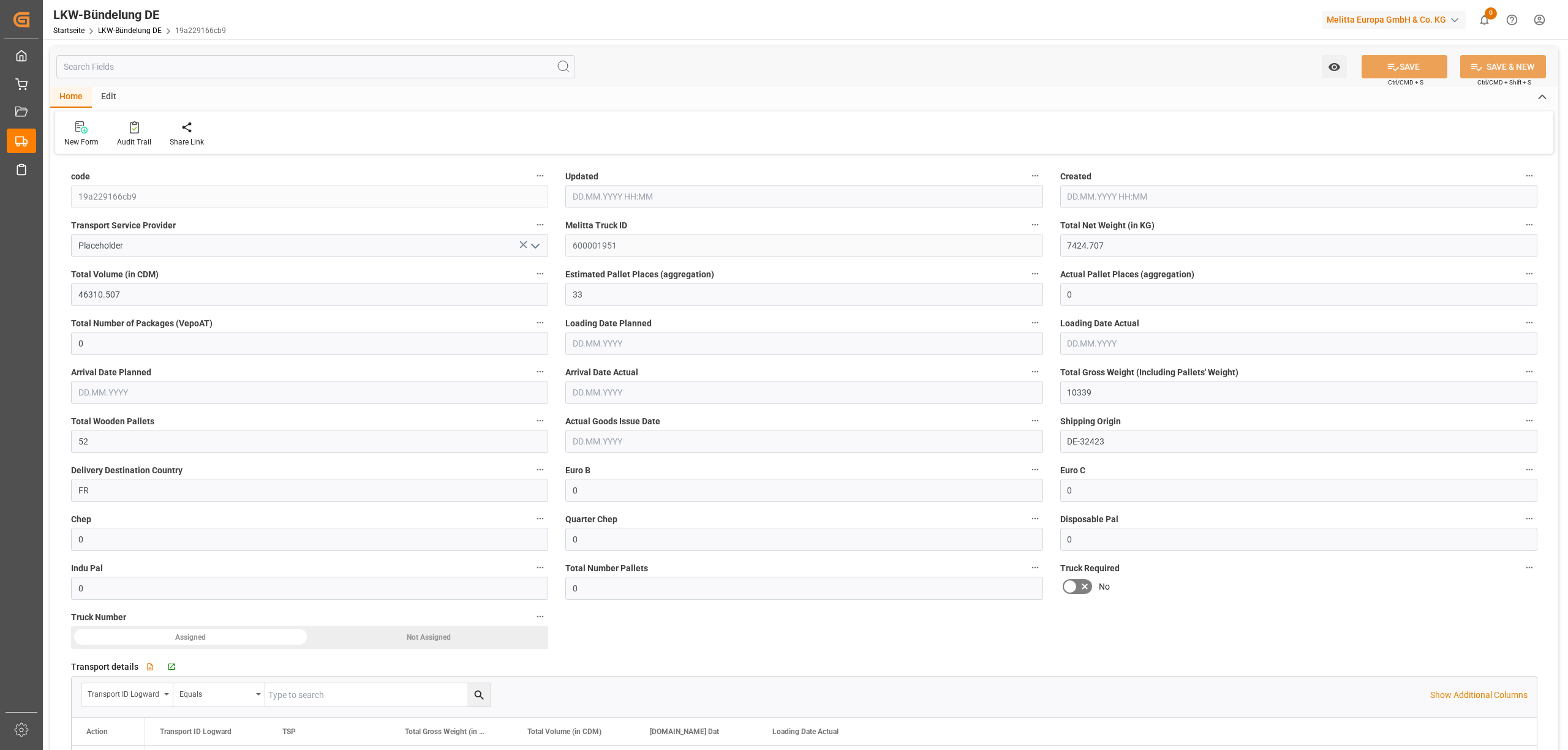
type input "7424.707"
type input "46310.507"
type input "33"
type input "0"
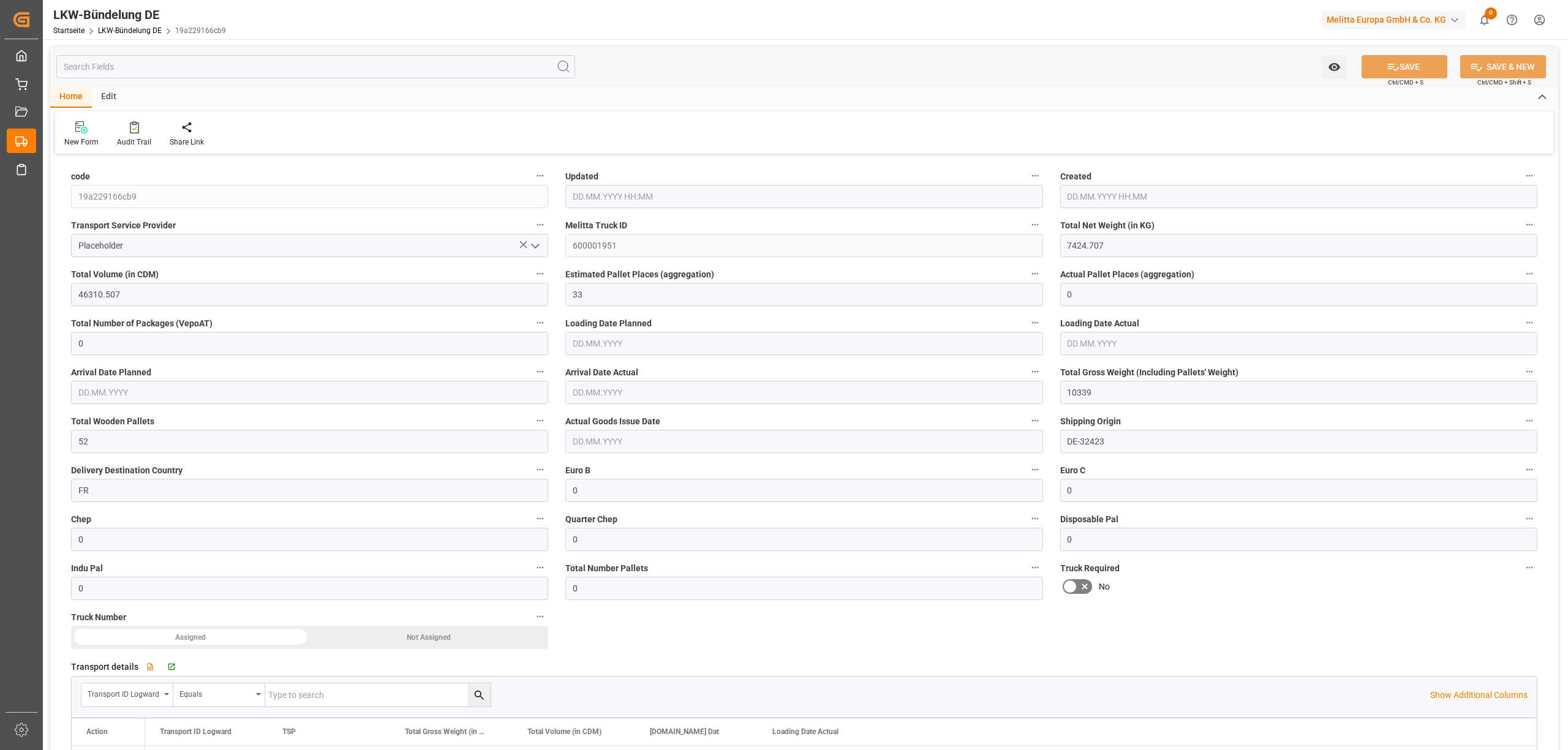
type input "10339"
type input "52"
type input "0"
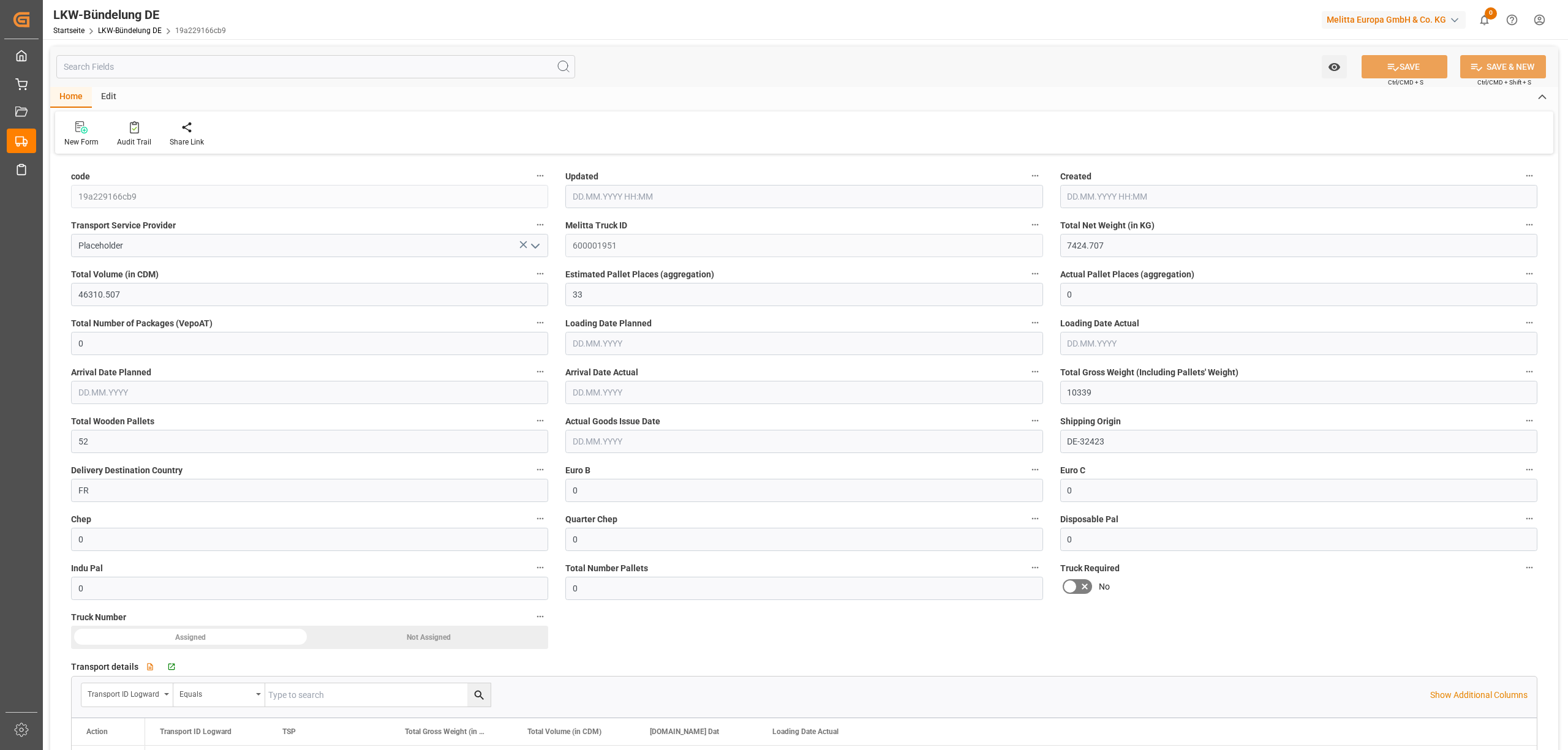
type input "0"
type input "25.08.2025 10:53"
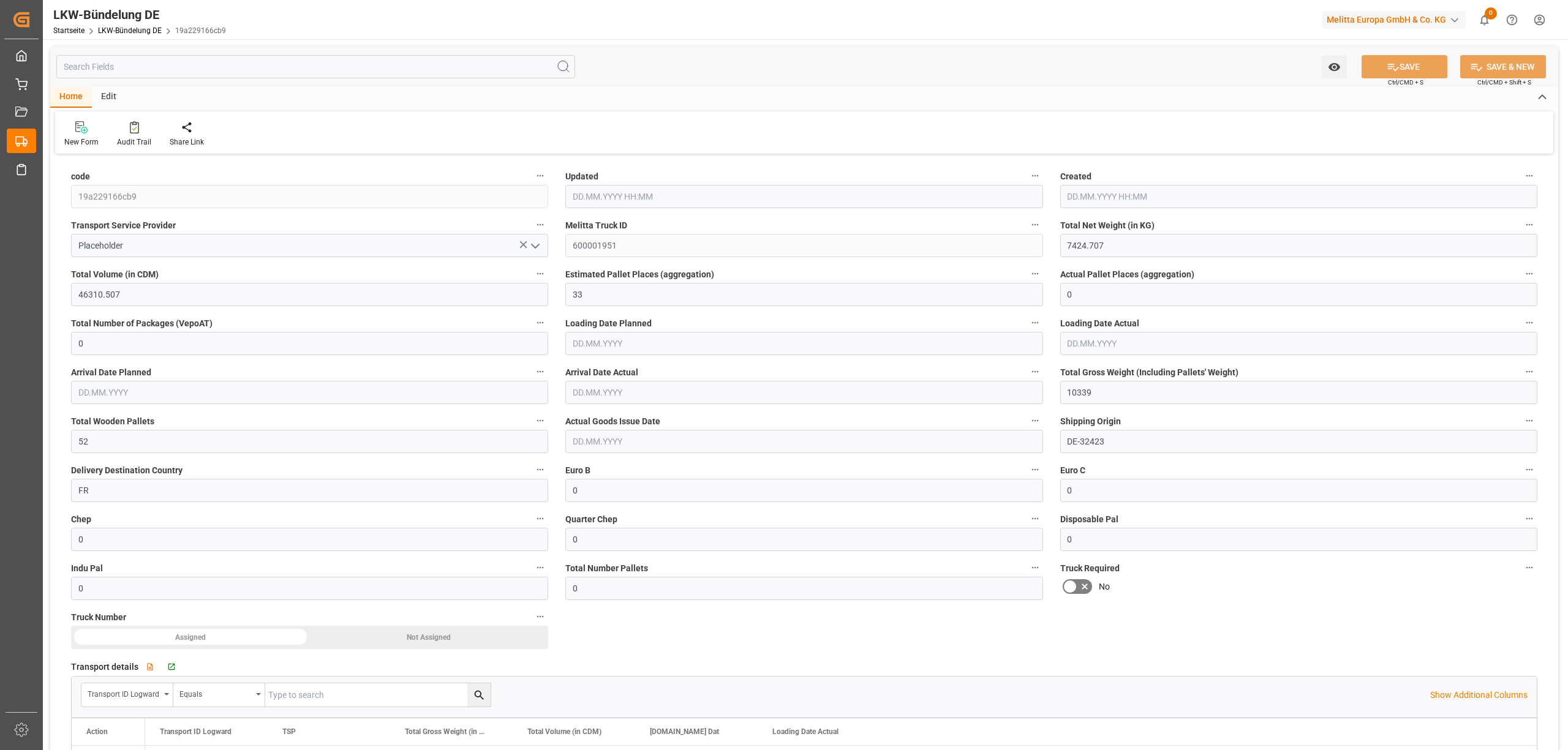
type input "25.08.2025 10:53"
type input "26.08.2025"
type input "28.08.2025"
type input "25.08.2025"
type input "[DATE] 10:53"
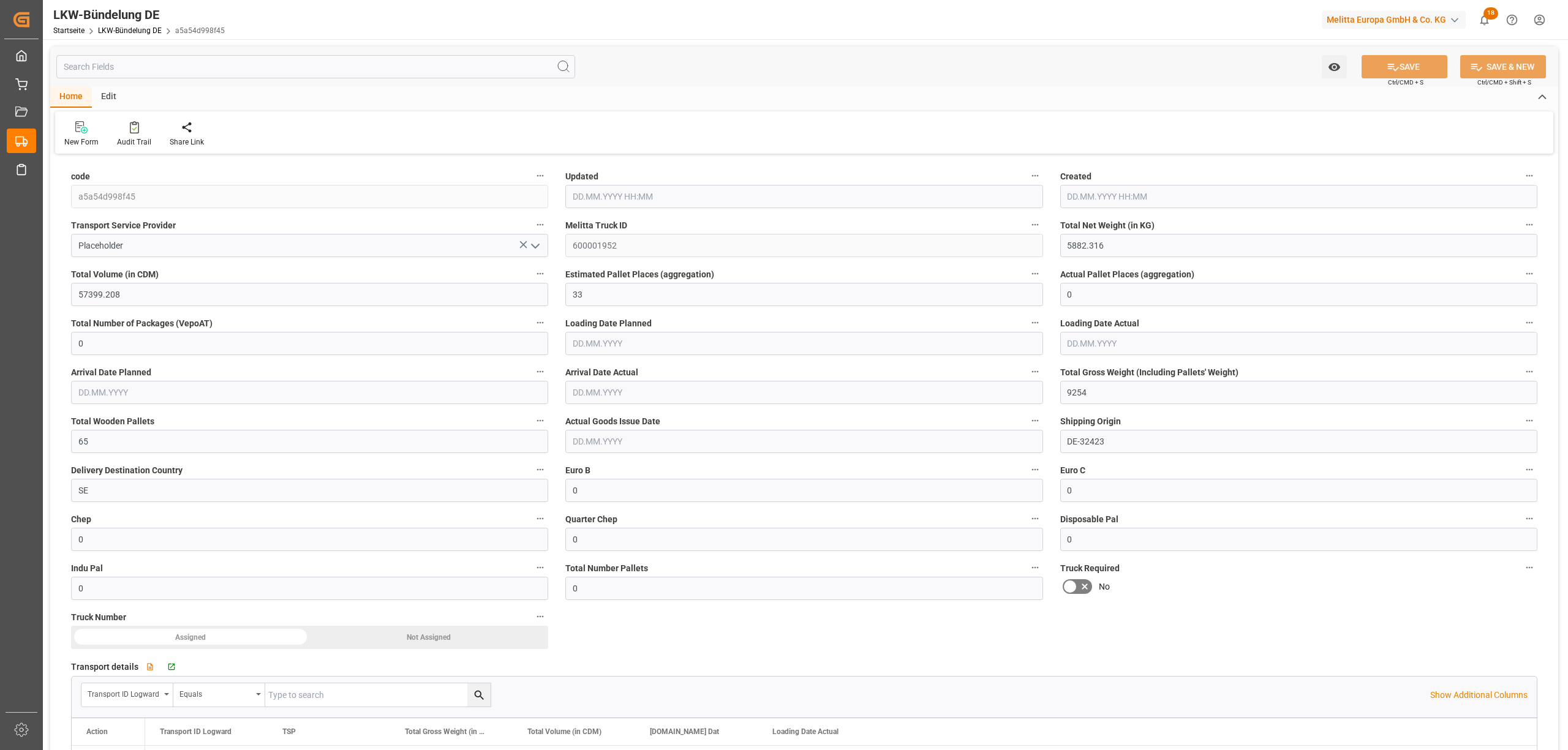
type input "[DATE] 10:53"
type input "[DATE]"
